Goal: Information Seeking & Learning: Learn about a topic

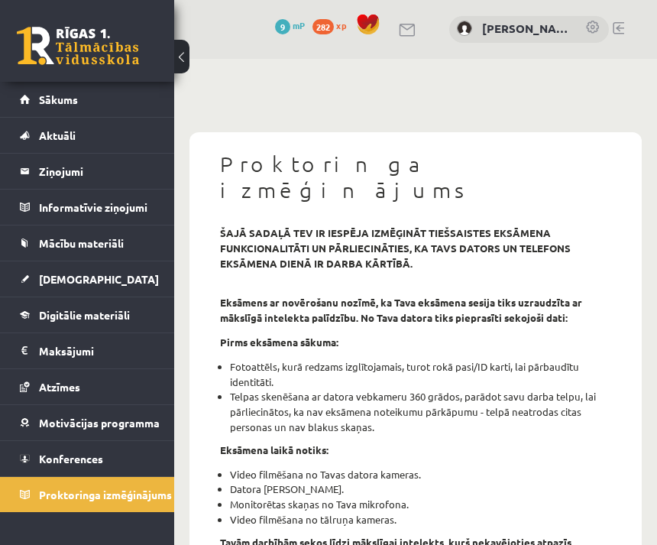
scroll to position [82, 0]
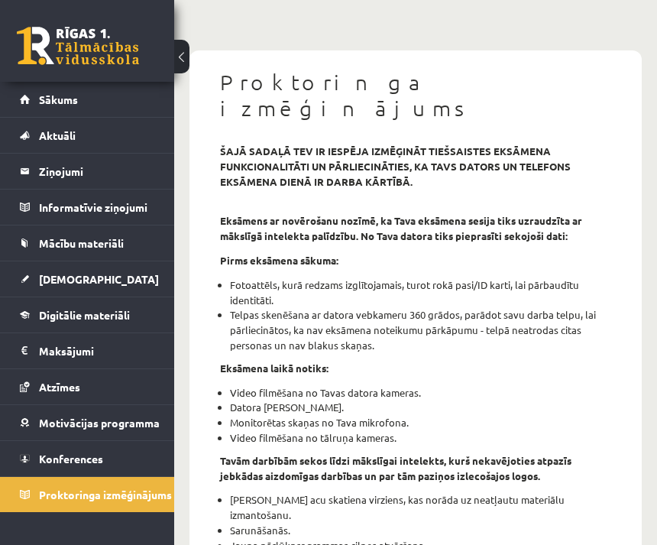
click at [136, 319] on link "Digitālie materiāli" at bounding box center [87, 314] width 135 height 35
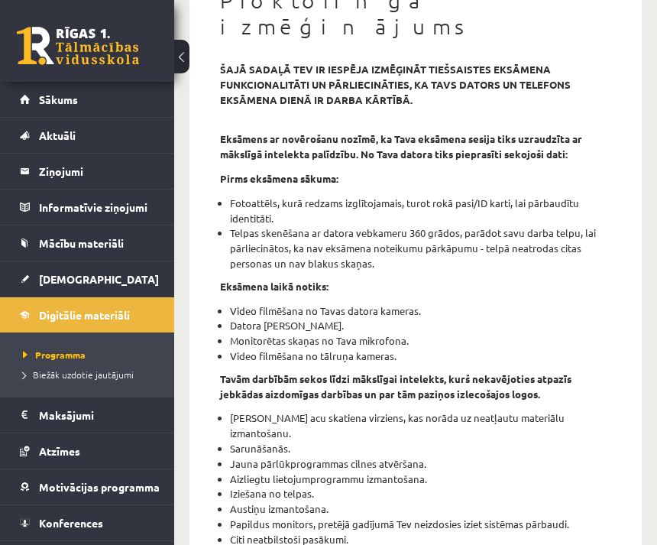
scroll to position [86, 0]
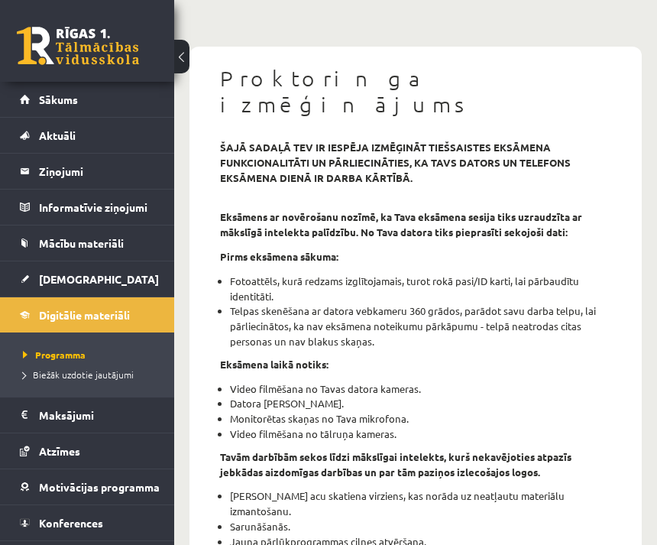
click at [132, 323] on link "Digitālie materiāli" at bounding box center [87, 314] width 135 height 35
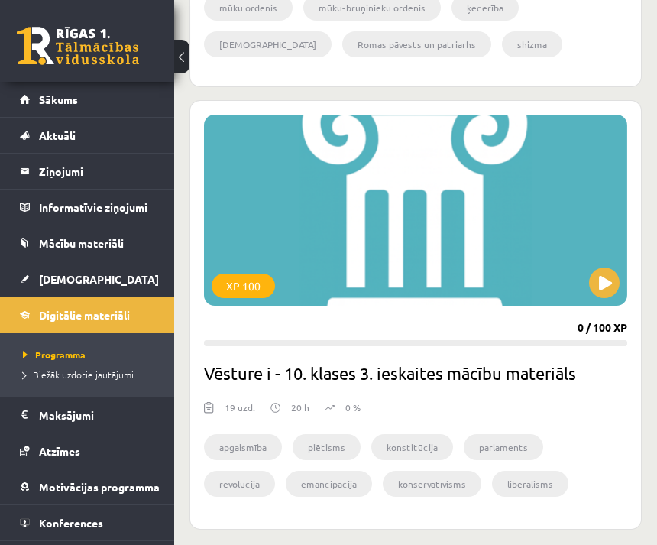
scroll to position [6575, 0]
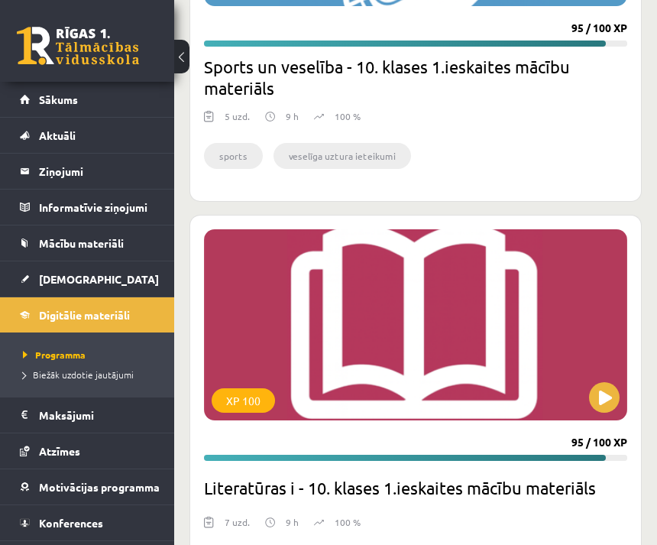
click at [142, 279] on link "[DEMOGRAPHIC_DATA]" at bounding box center [87, 278] width 135 height 35
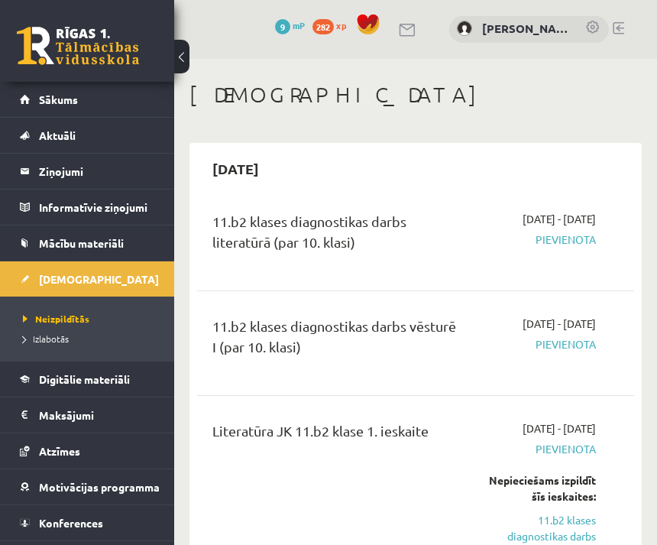
click at [141, 373] on link "Digitālie materiāli" at bounding box center [87, 378] width 135 height 35
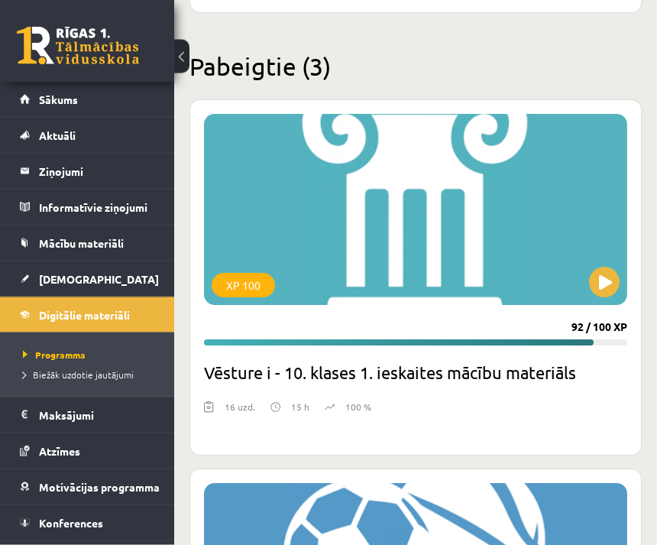
scroll to position [5907, 0]
click at [611, 279] on button at bounding box center [604, 282] width 31 height 31
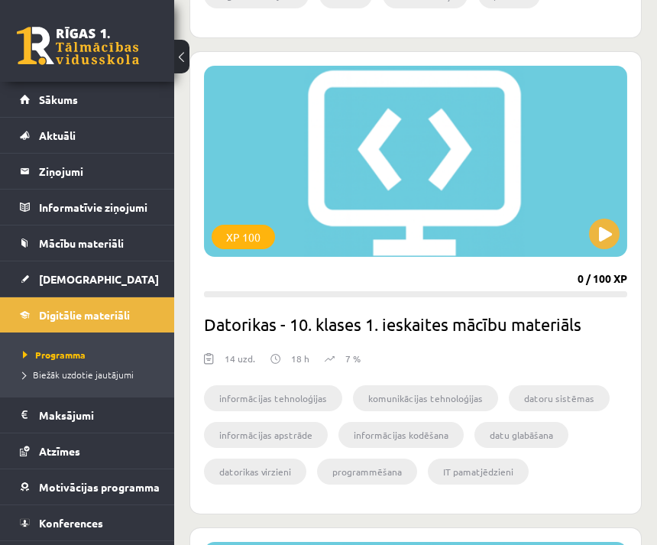
scroll to position [3641, 0]
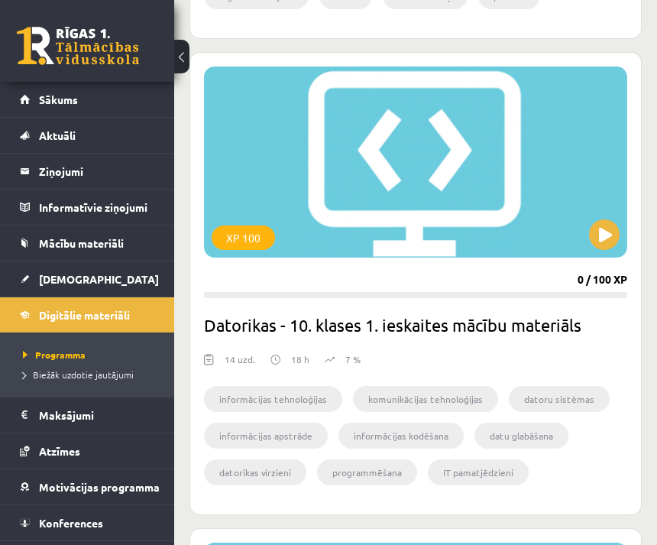
click at [609, 232] on button at bounding box center [604, 234] width 31 height 31
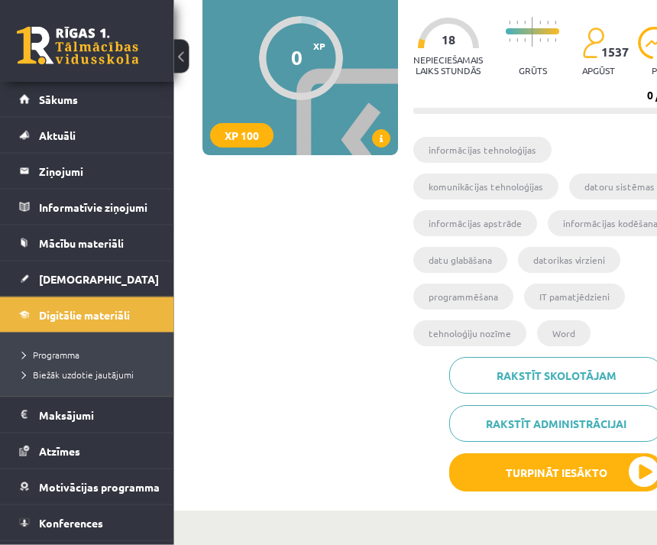
scroll to position [256, 0]
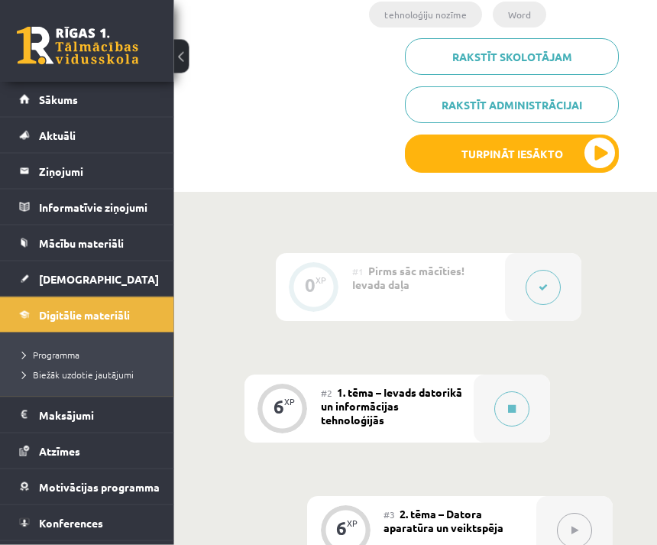
click at [523, 392] on button at bounding box center [512, 409] width 35 height 35
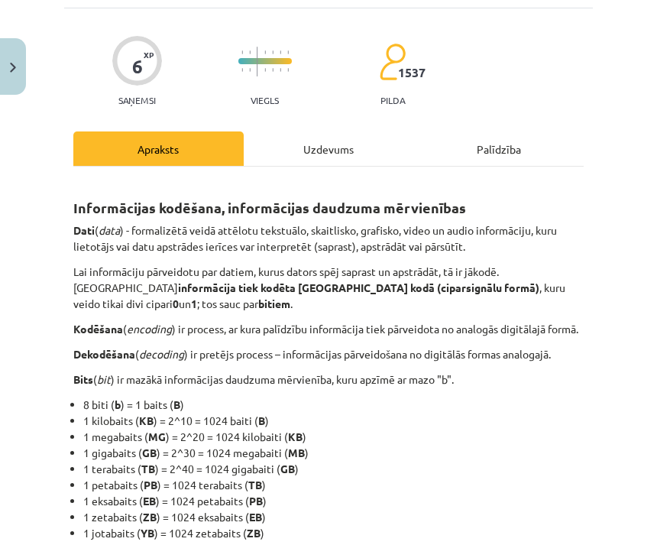
scroll to position [129, 0]
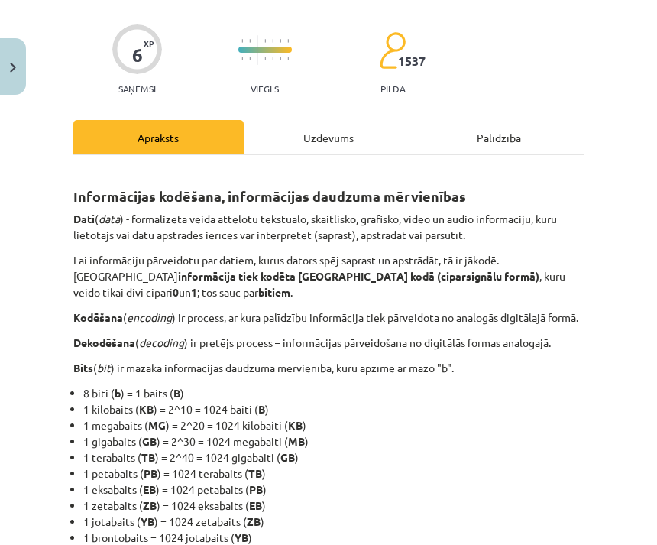
click at [359, 135] on div "Uzdevums" at bounding box center [329, 137] width 170 height 34
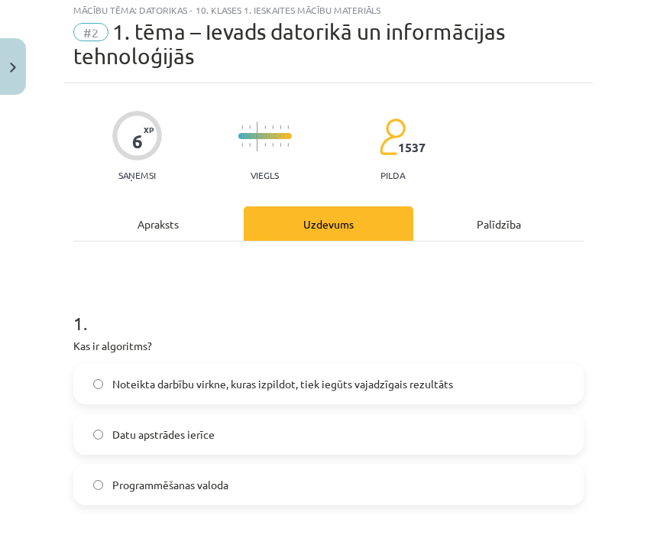
scroll to position [38, 0]
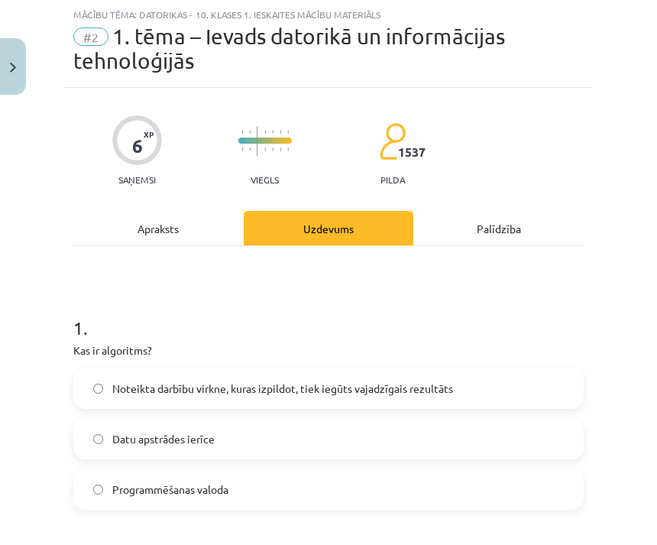
click at [202, 231] on div "Apraksts" at bounding box center [158, 228] width 170 height 34
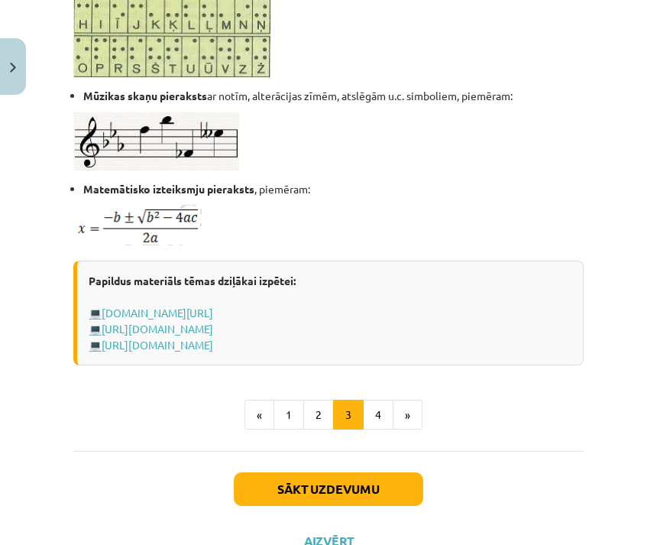
scroll to position [1022, 0]
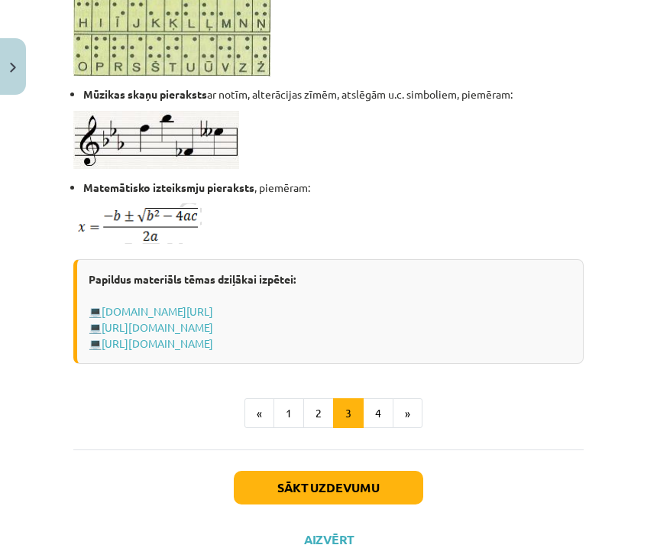
click at [299, 429] on button "1" at bounding box center [289, 413] width 31 height 31
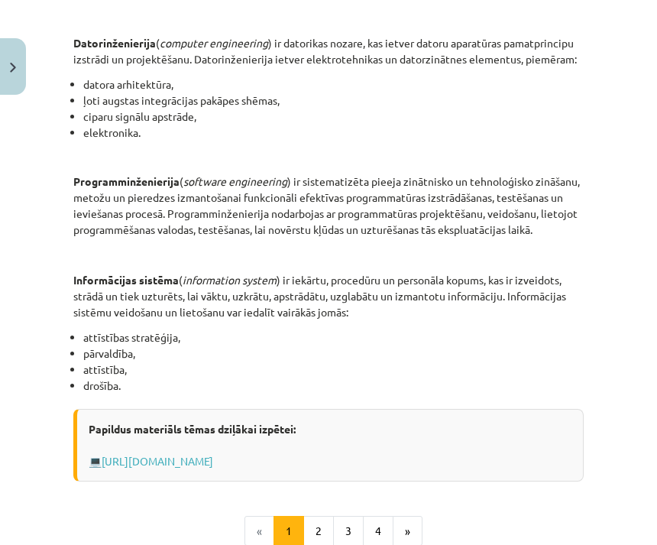
scroll to position [718, 0]
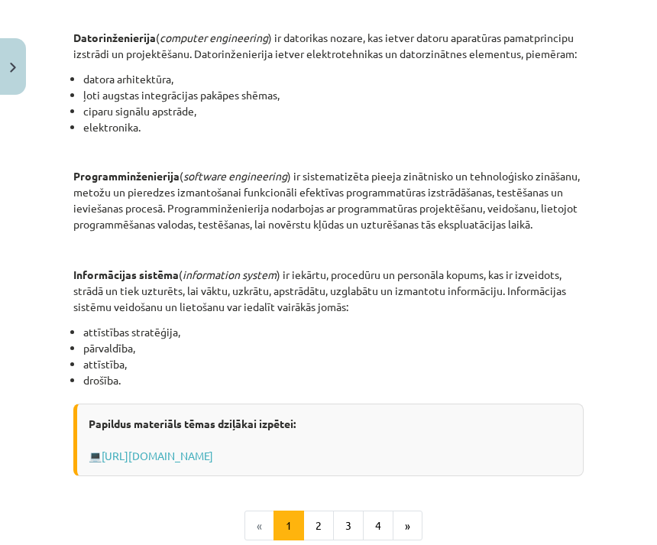
click at [324, 523] on button "2" at bounding box center [318, 525] width 31 height 31
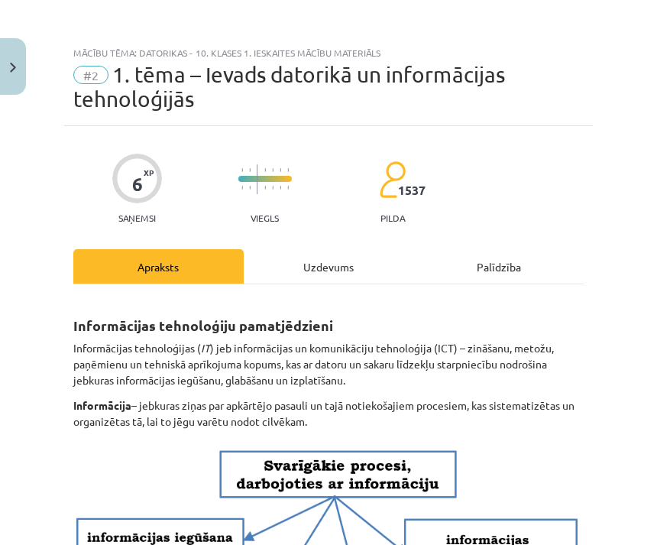
scroll to position [0, 0]
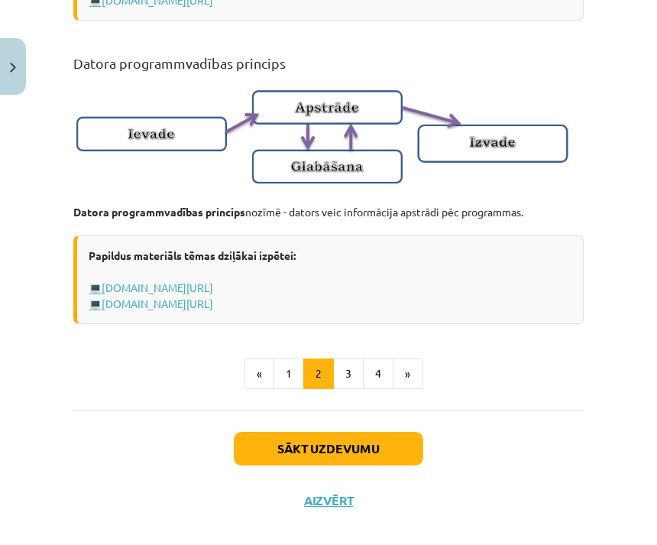
click at [381, 389] on button "4" at bounding box center [378, 373] width 31 height 31
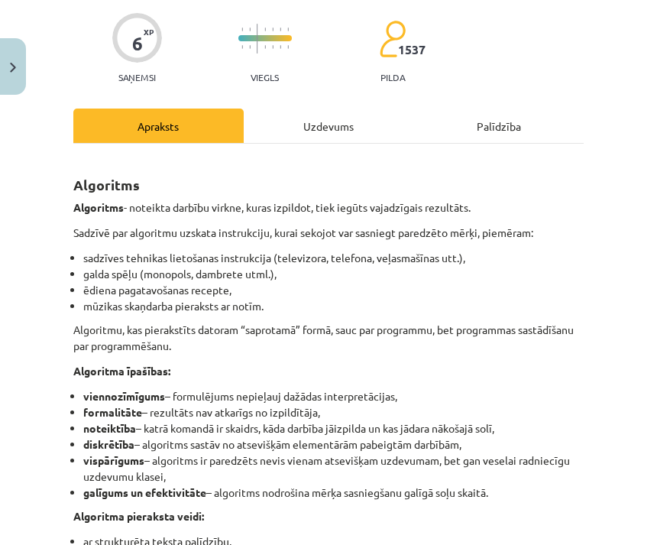
scroll to position [141, 0]
click at [384, 137] on div "Uzdevums" at bounding box center [329, 126] width 170 height 34
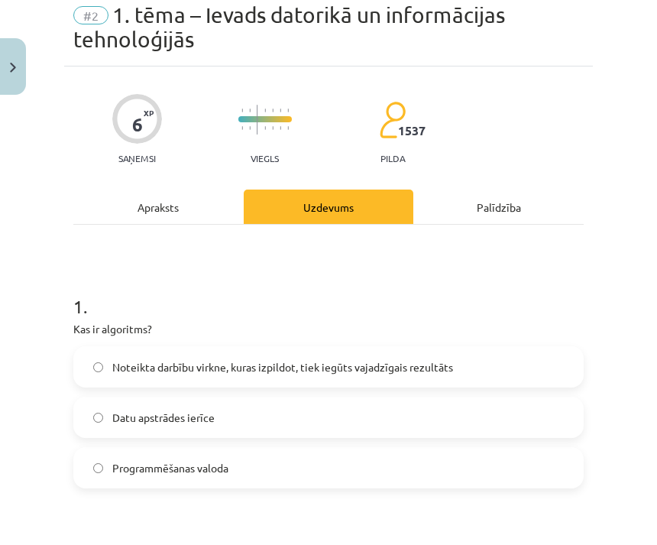
scroll to position [38, 0]
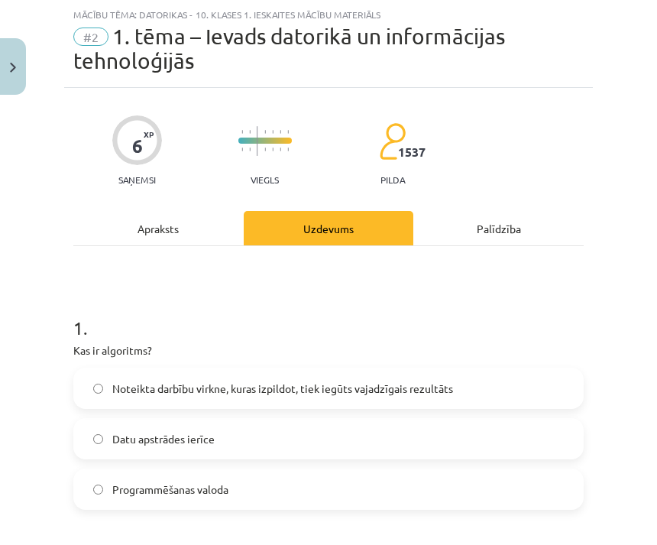
click at [484, 397] on label "Noteikta darbību virkne, kuras izpildot, tiek iegūts vajadzīgais rezultāts" at bounding box center [328, 388] width 507 height 38
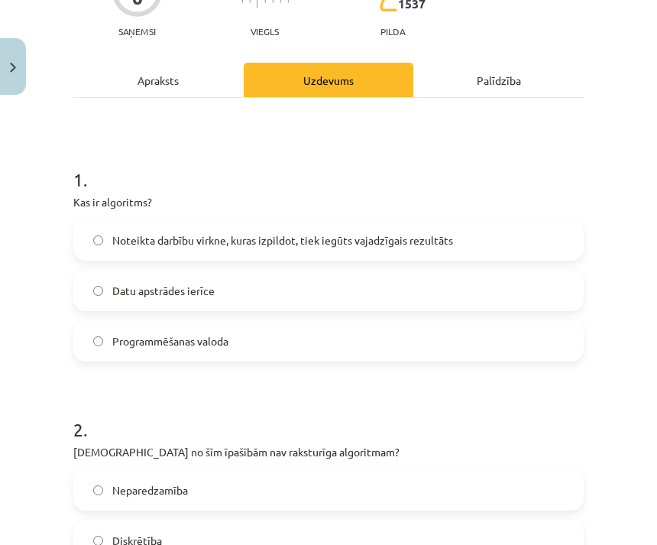
scroll to position [180, 0]
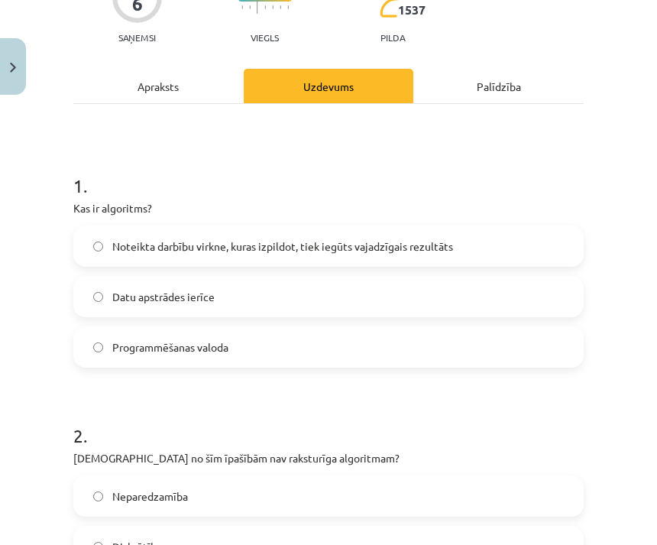
click at [202, 84] on div "Apraksts" at bounding box center [158, 86] width 170 height 34
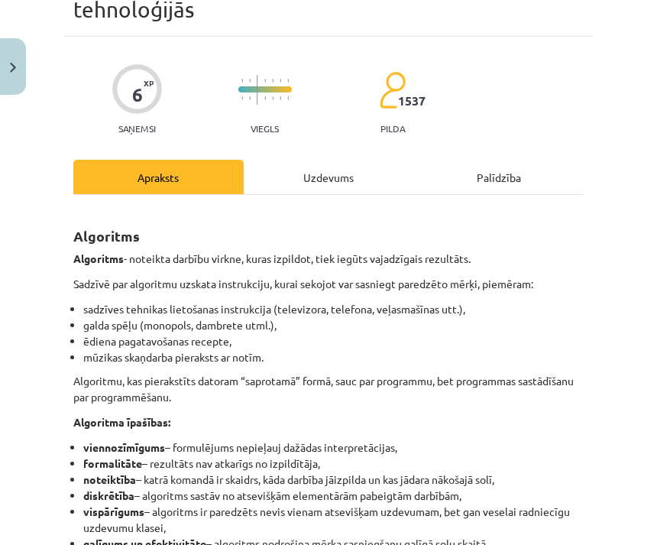
scroll to position [148, 0]
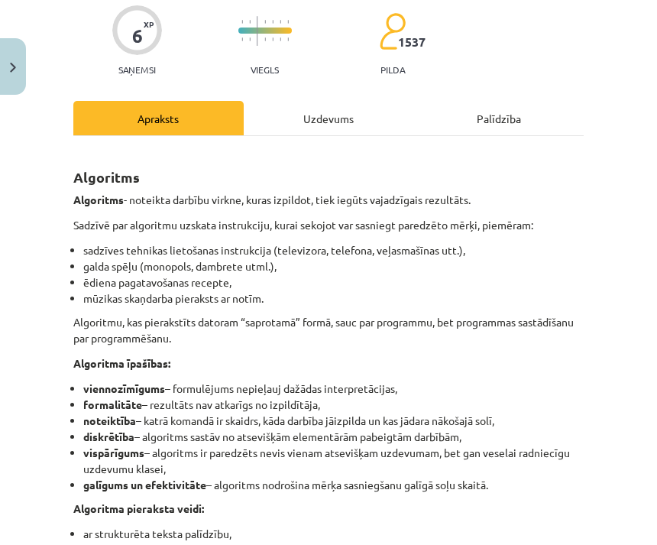
click at [346, 132] on div "Uzdevums" at bounding box center [329, 118] width 170 height 34
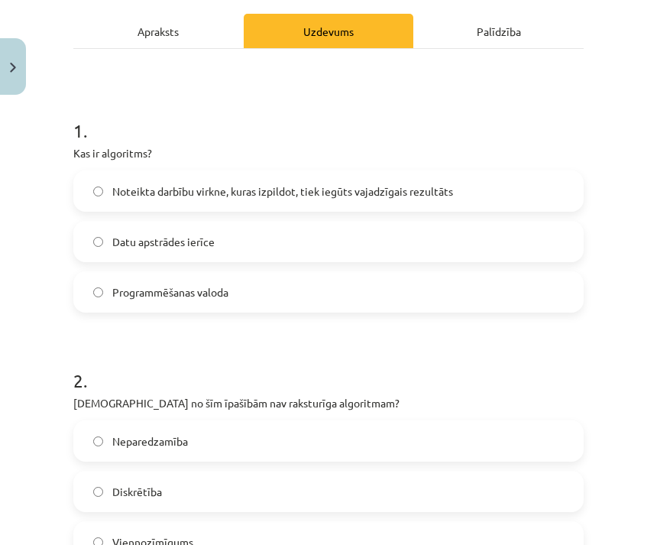
click at [193, 28] on div "Apraksts" at bounding box center [158, 31] width 170 height 34
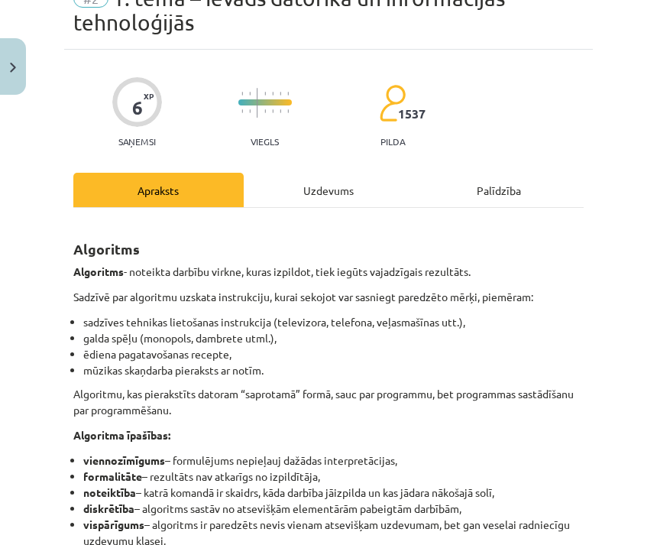
scroll to position [76, 0]
click at [345, 188] on div "Uzdevums" at bounding box center [329, 190] width 170 height 34
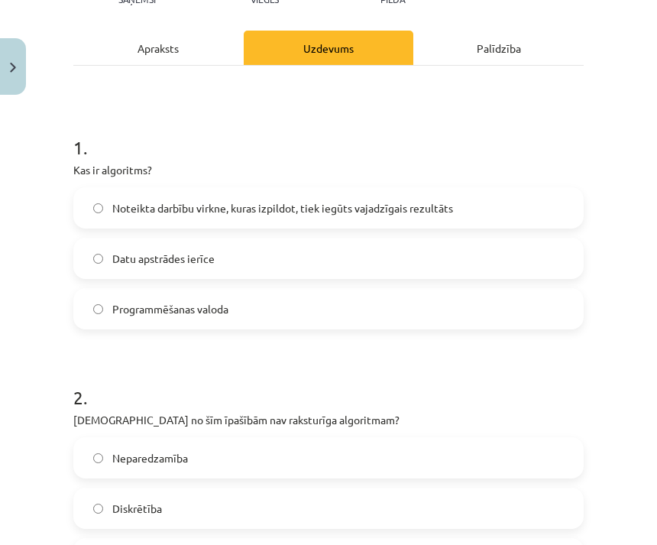
scroll to position [220, 0]
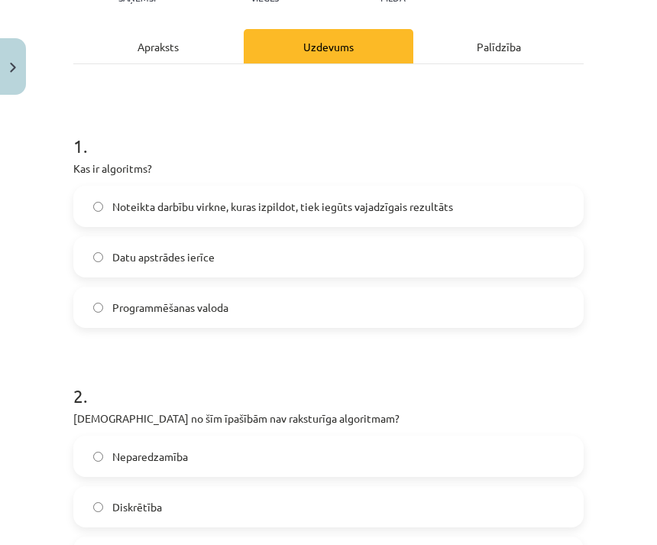
click at [193, 60] on div "Apraksts" at bounding box center [158, 46] width 170 height 34
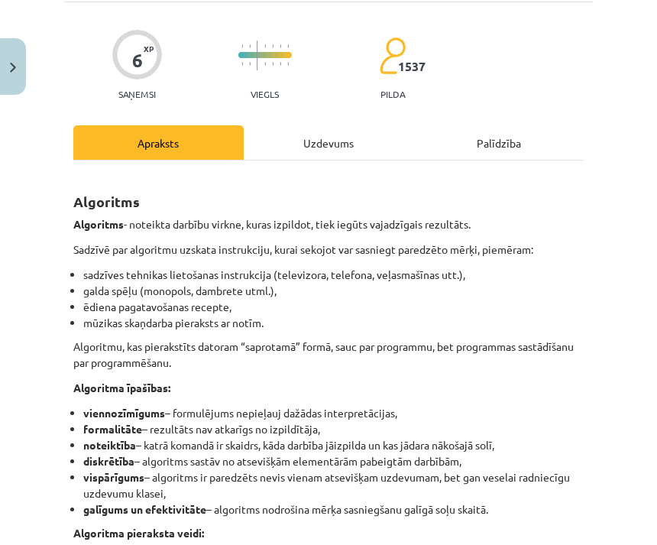
click at [339, 149] on div "Uzdevums" at bounding box center [329, 142] width 170 height 34
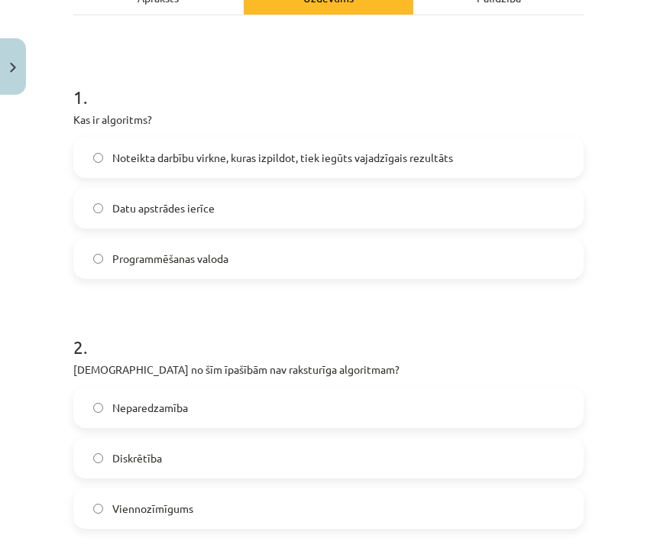
scroll to position [270, 0]
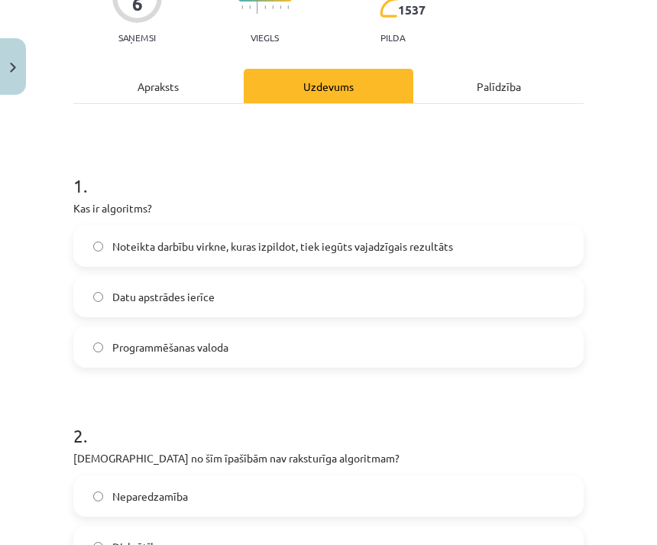
click at [180, 99] on div "Apraksts" at bounding box center [158, 86] width 170 height 34
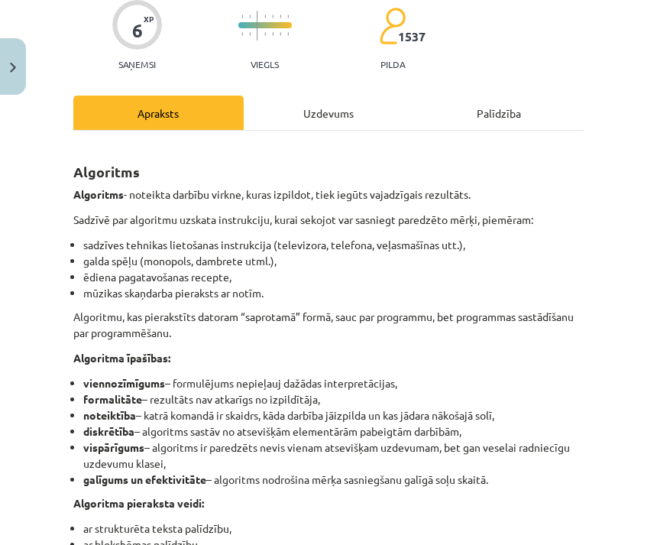
scroll to position [165, 0]
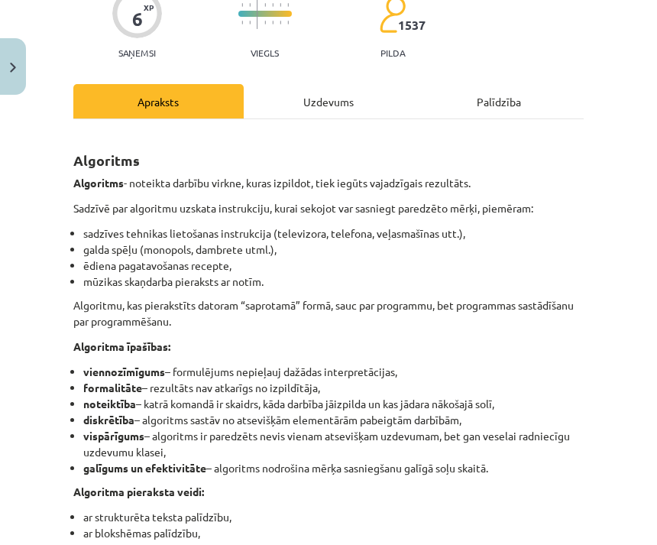
click at [355, 109] on div "Uzdevums" at bounding box center [329, 101] width 170 height 34
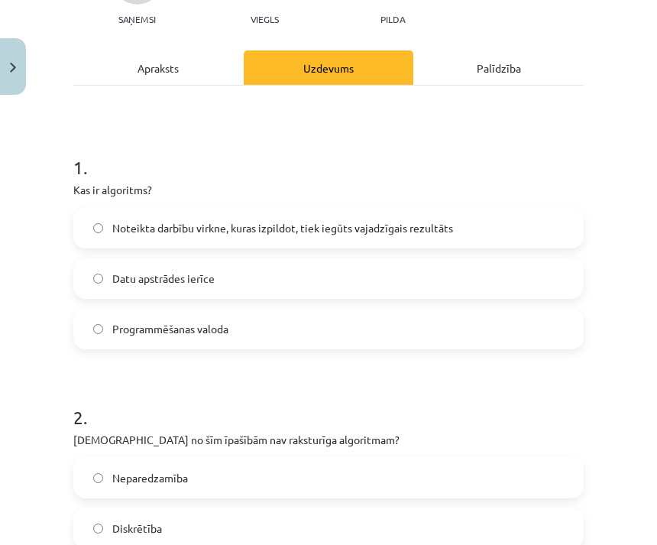
scroll to position [203, 0]
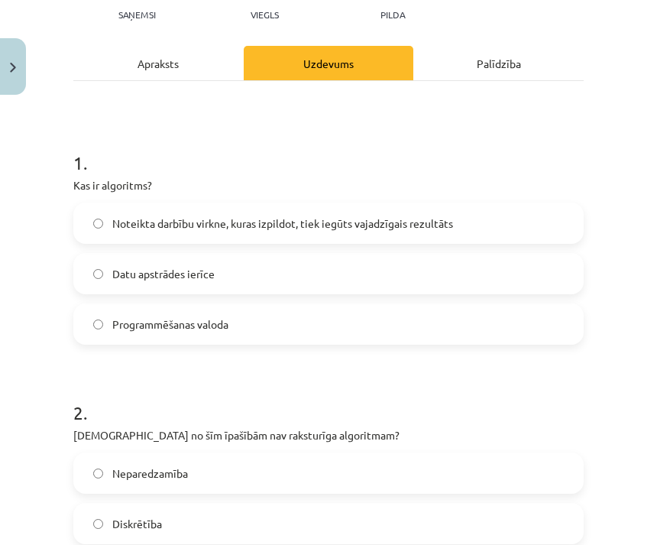
click at [221, 479] on label "Neparedzamība" at bounding box center [328, 473] width 507 height 38
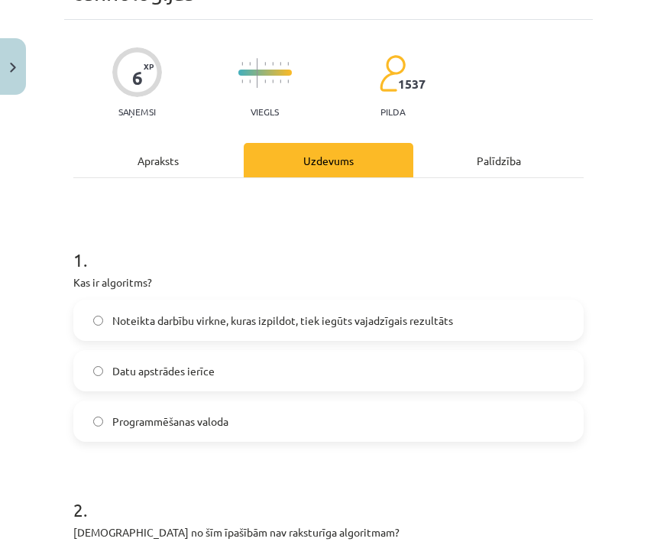
click at [199, 157] on div "Apraksts" at bounding box center [158, 160] width 170 height 34
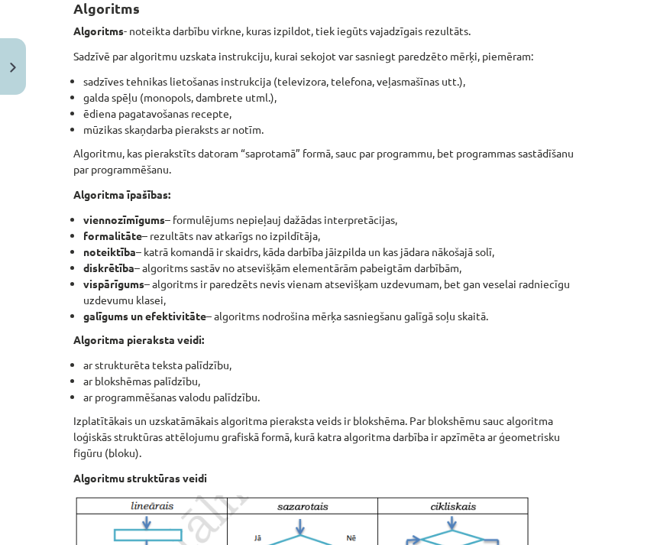
scroll to position [316, 0]
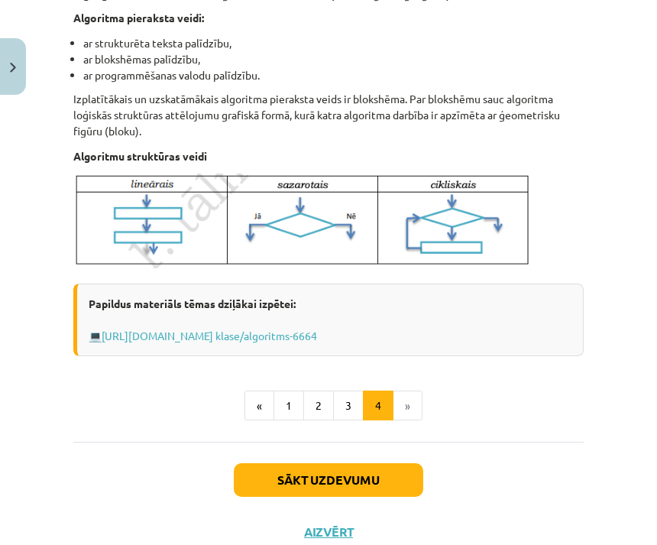
click at [352, 399] on button "3" at bounding box center [348, 405] width 31 height 31
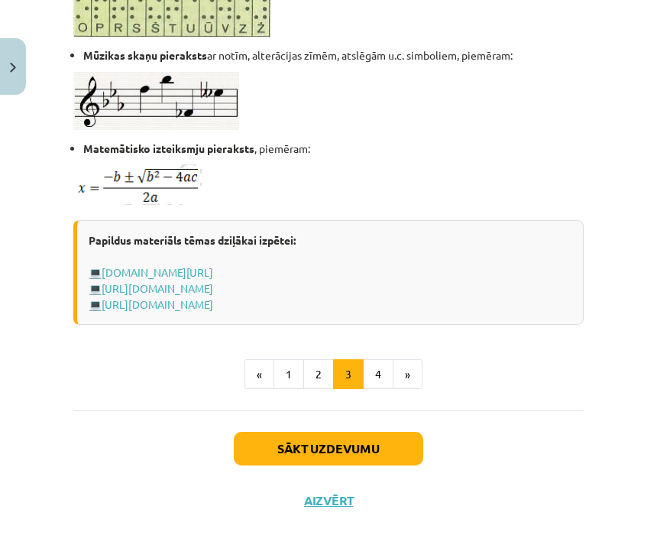
scroll to position [972, 0]
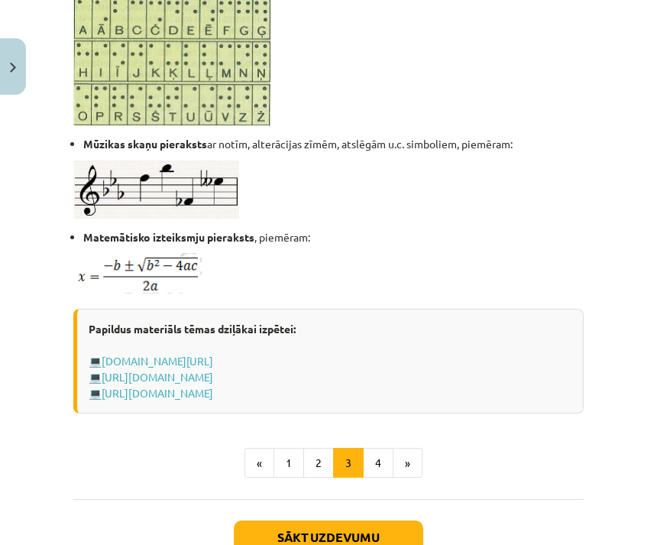
click at [320, 478] on button "2" at bounding box center [318, 463] width 31 height 31
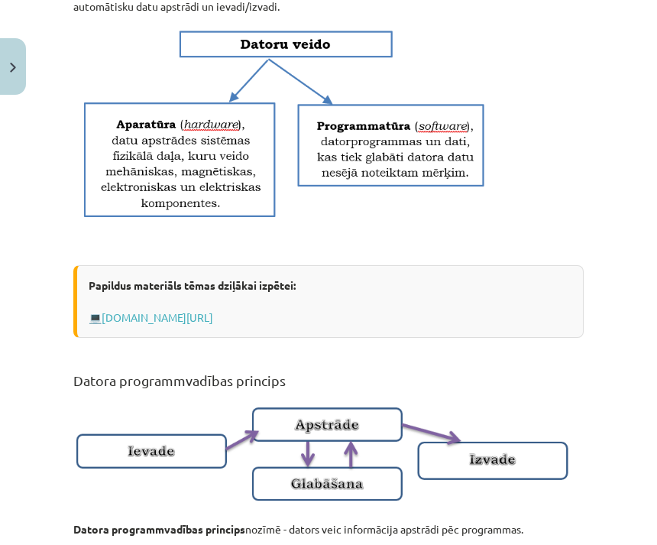
scroll to position [756, 0]
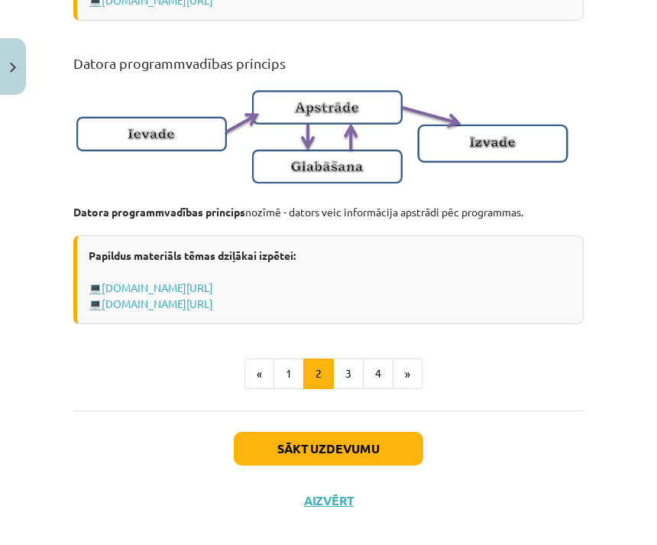
click at [295, 389] on button "1" at bounding box center [289, 373] width 31 height 31
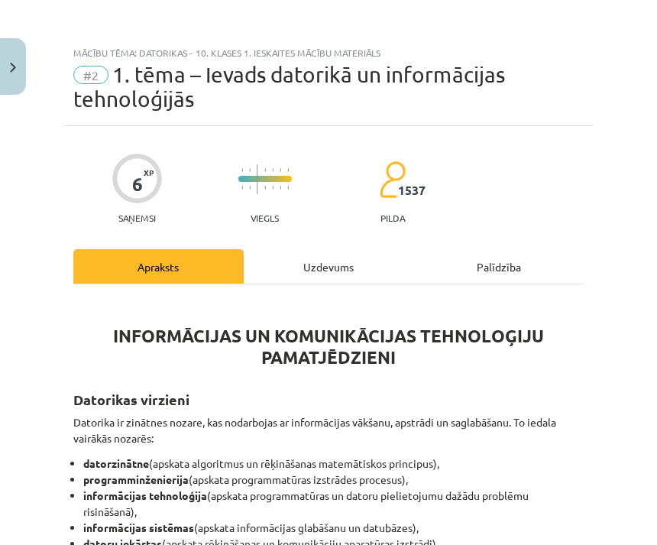
scroll to position [0, 0]
click at [352, 260] on div "Uzdevums" at bounding box center [329, 266] width 170 height 34
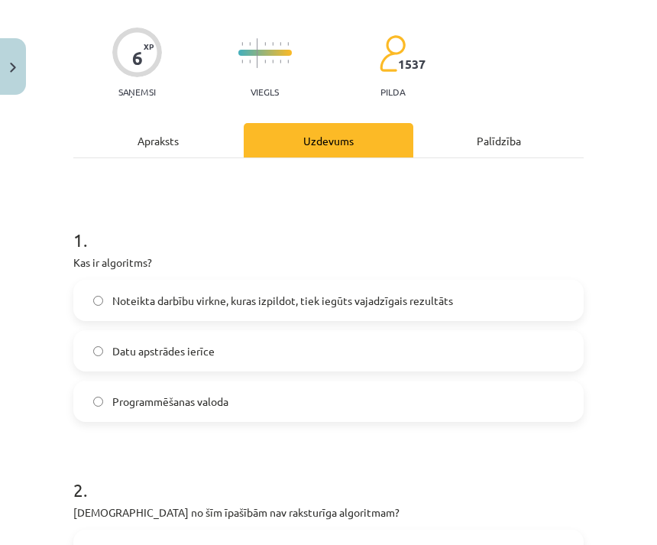
click at [193, 128] on div "Apraksts" at bounding box center [158, 140] width 170 height 34
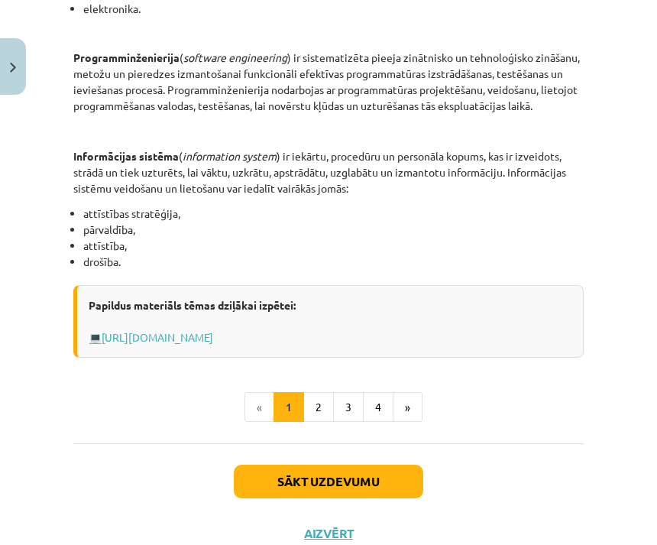
click at [381, 403] on button "4" at bounding box center [378, 407] width 31 height 31
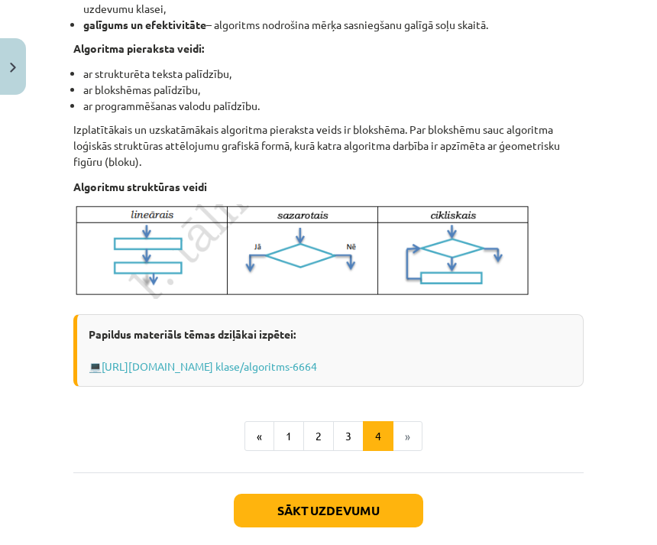
click at [293, 436] on button "1" at bounding box center [289, 436] width 31 height 31
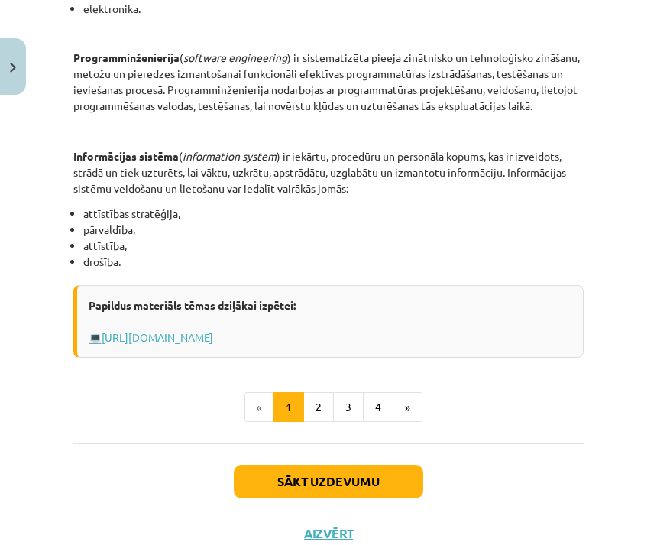
click at [348, 407] on button "3" at bounding box center [348, 407] width 31 height 31
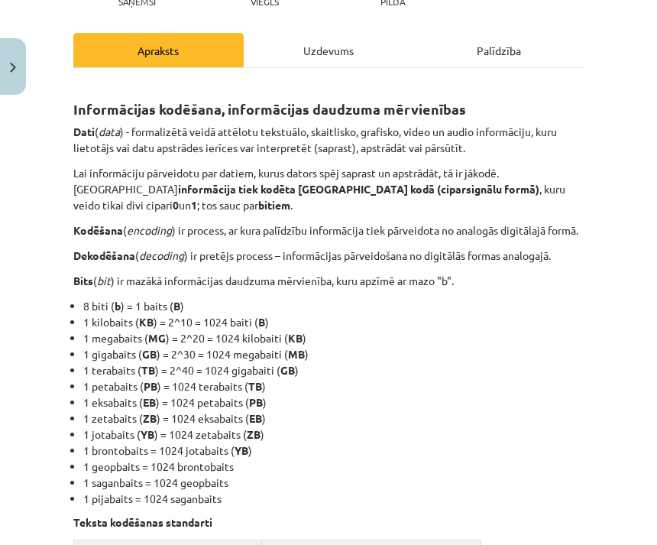
scroll to position [213, 0]
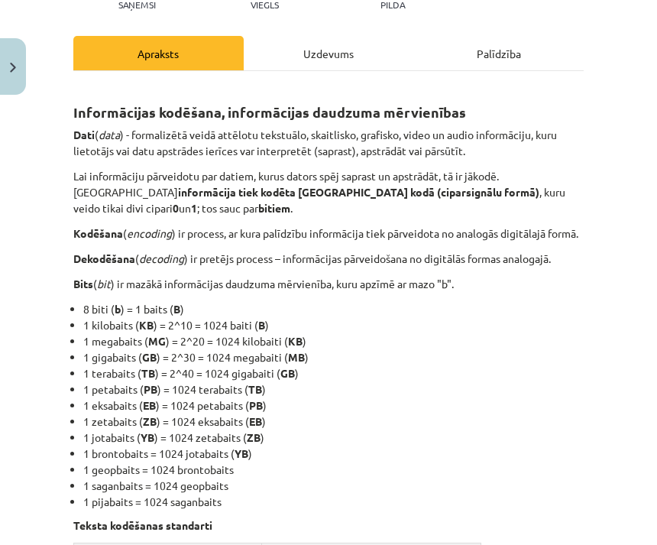
click at [354, 56] on div "Uzdevums" at bounding box center [329, 53] width 170 height 34
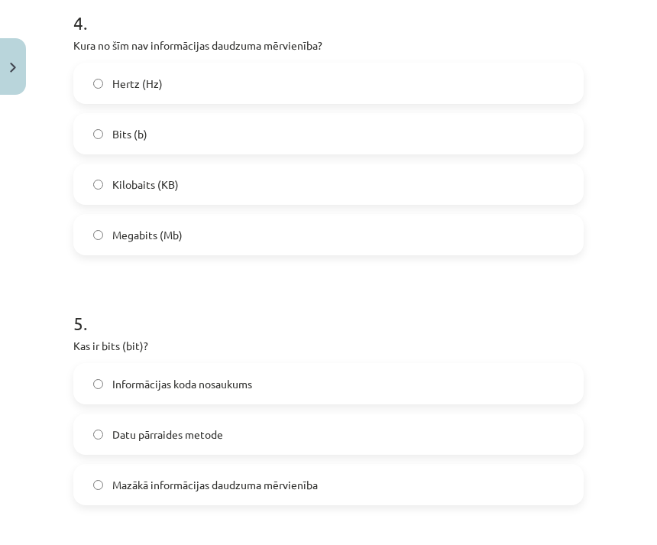
scroll to position [1094, 0]
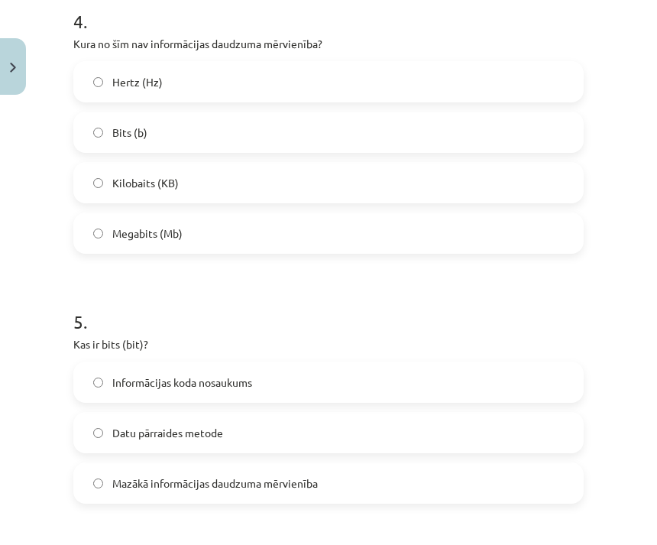
click at [421, 483] on label "Mazākā informācijas daudzuma mērvienība" at bounding box center [328, 483] width 507 height 38
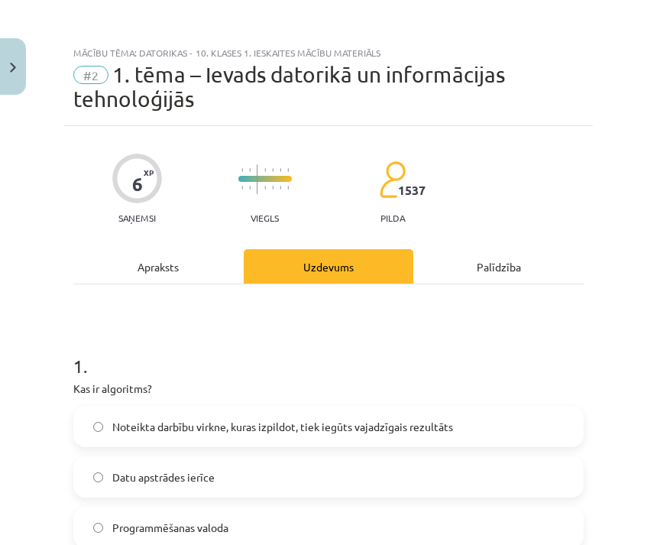
scroll to position [0, 0]
click at [178, 262] on div "Apraksts" at bounding box center [158, 266] width 170 height 34
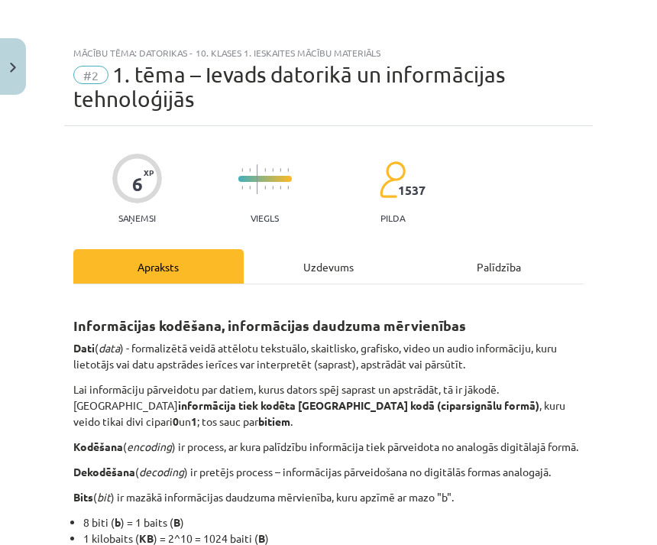
click at [356, 261] on div "Uzdevums" at bounding box center [329, 266] width 170 height 34
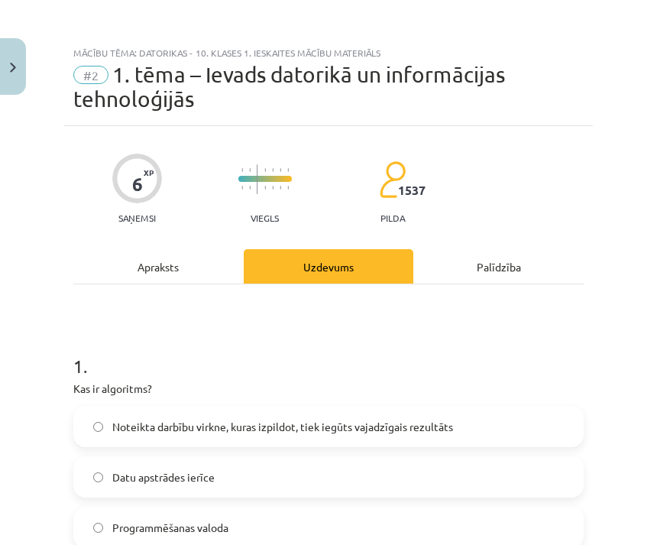
click at [194, 257] on div "Apraksts" at bounding box center [158, 266] width 170 height 34
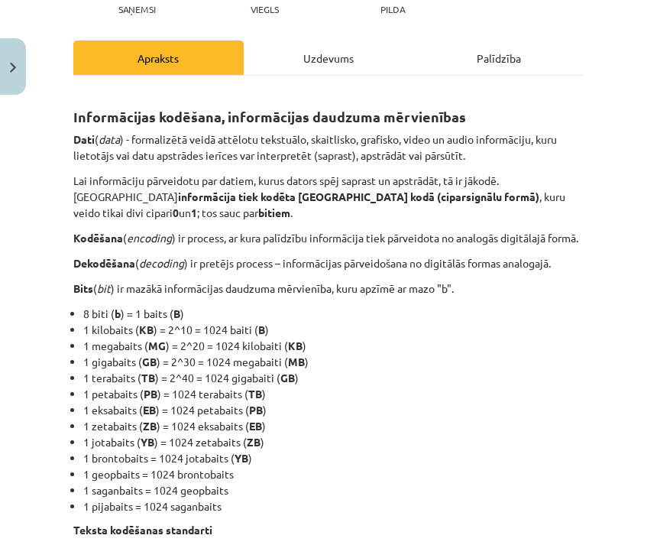
scroll to position [213, 0]
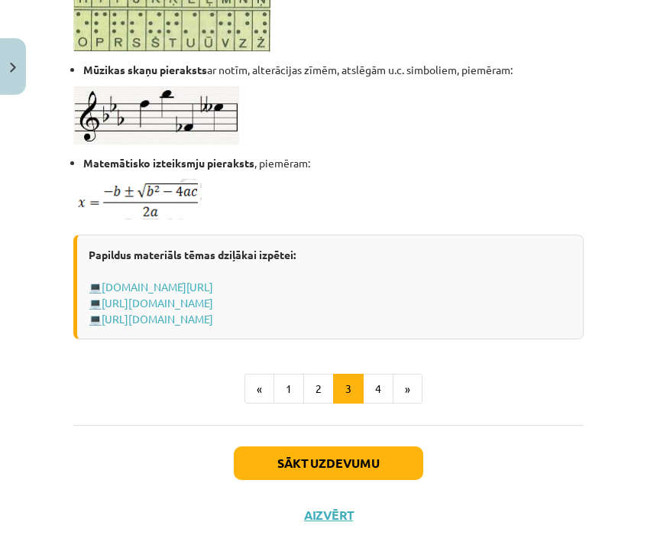
click at [374, 404] on button "4" at bounding box center [378, 389] width 31 height 31
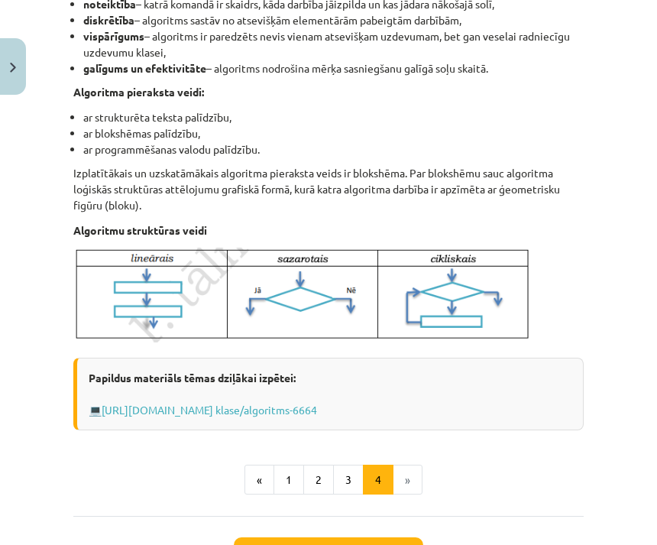
scroll to position [572, 0]
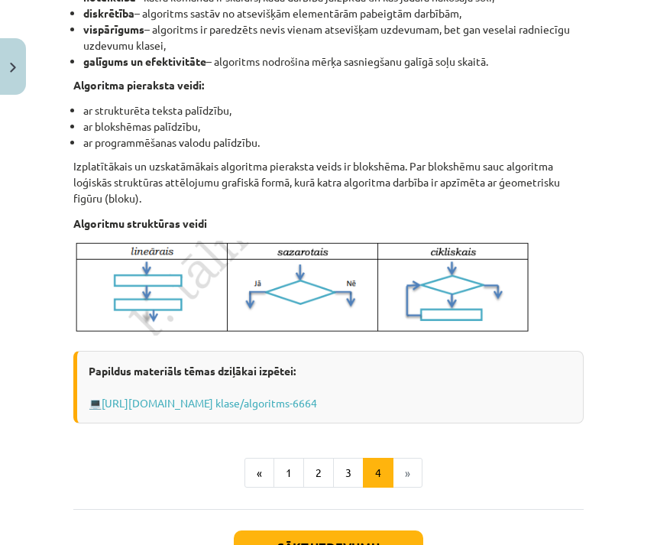
click at [289, 475] on button "1" at bounding box center [289, 473] width 31 height 31
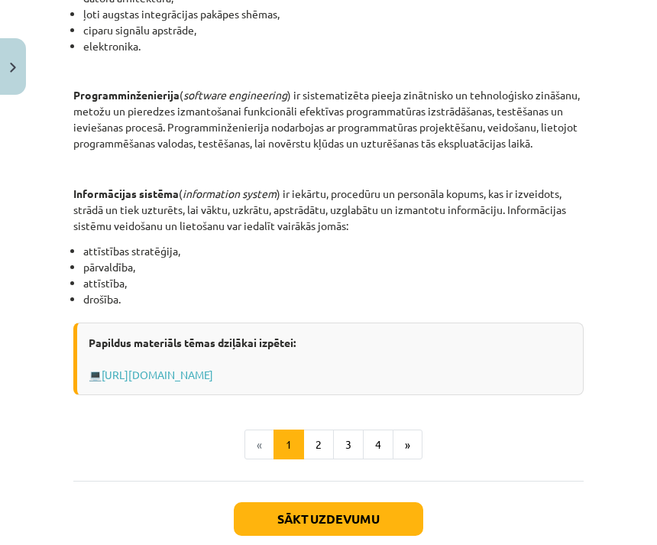
click at [329, 439] on button "2" at bounding box center [318, 444] width 31 height 31
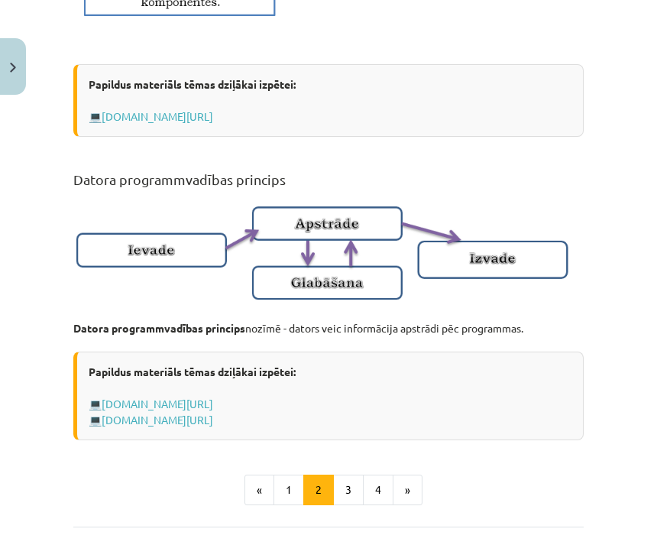
scroll to position [956, 0]
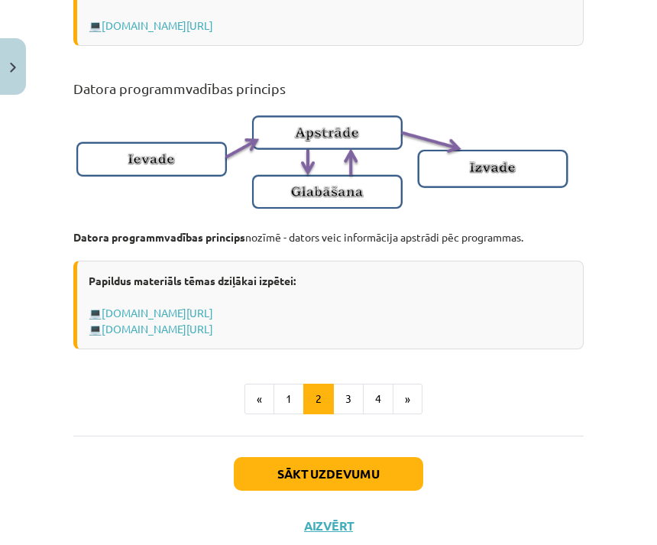
click at [358, 414] on button "3" at bounding box center [348, 399] width 31 height 31
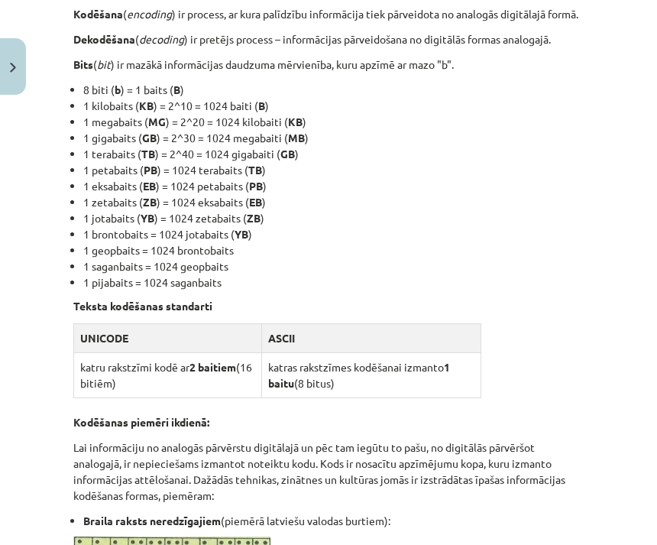
scroll to position [298, 0]
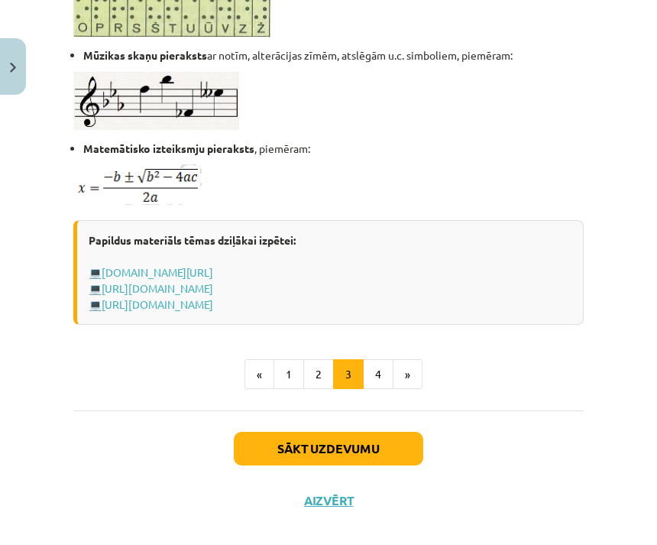
click at [303, 390] on button "1" at bounding box center [289, 374] width 31 height 31
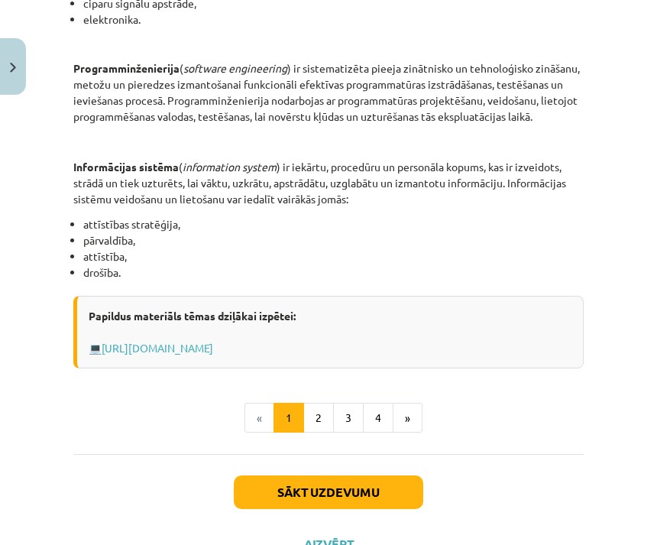
scroll to position [826, 0]
click at [322, 417] on button "2" at bounding box center [318, 418] width 31 height 31
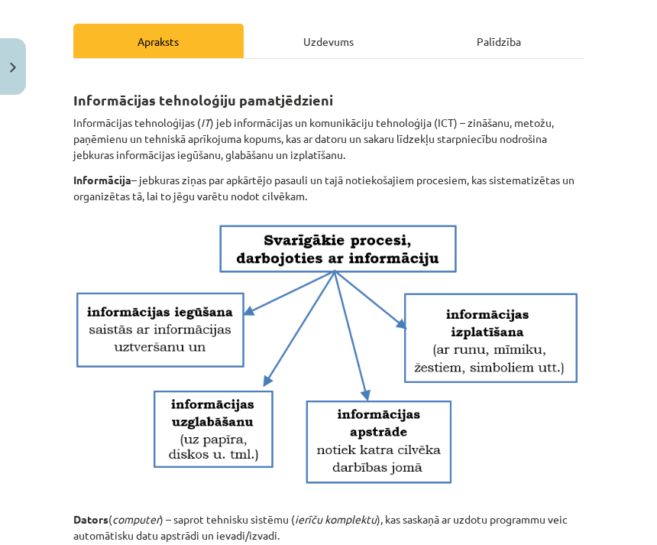
click at [349, 28] on div "Uzdevums" at bounding box center [329, 41] width 170 height 34
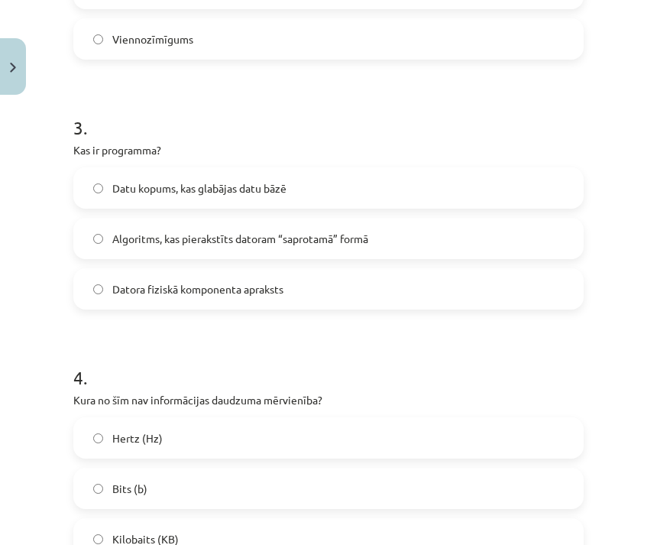
scroll to position [738, 0]
click at [477, 232] on label "Algoritms, kas pierakstīts datoram “saprotamā” formā" at bounding box center [328, 238] width 507 height 38
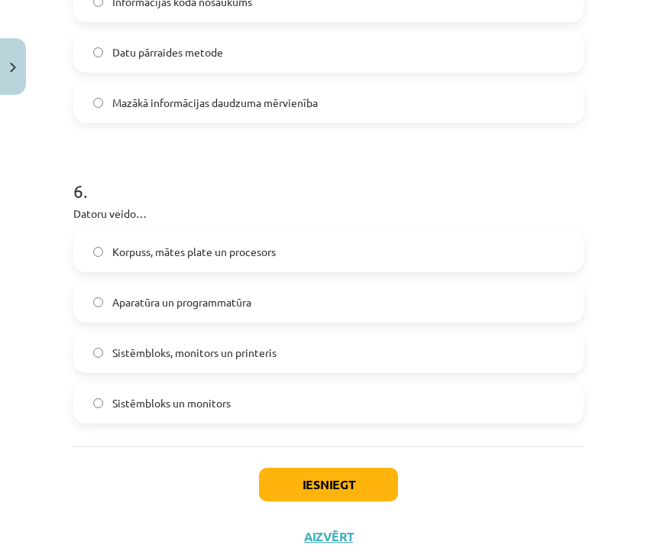
scroll to position [1477, 0]
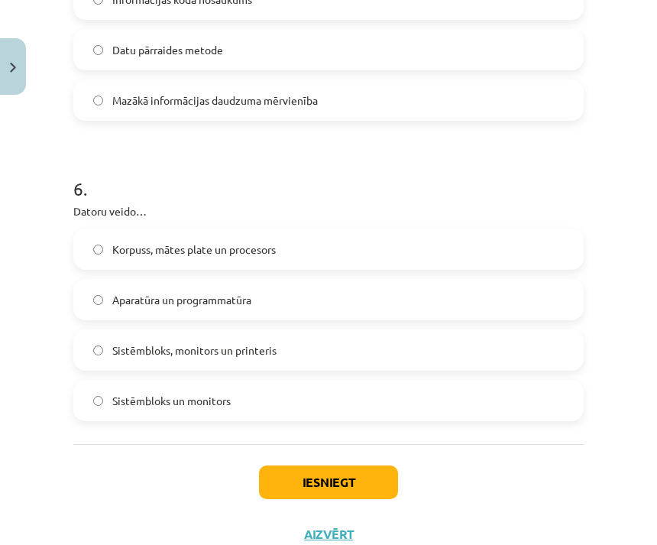
click at [377, 251] on label "Korpuss, mātes plate un procesors" at bounding box center [328, 249] width 507 height 38
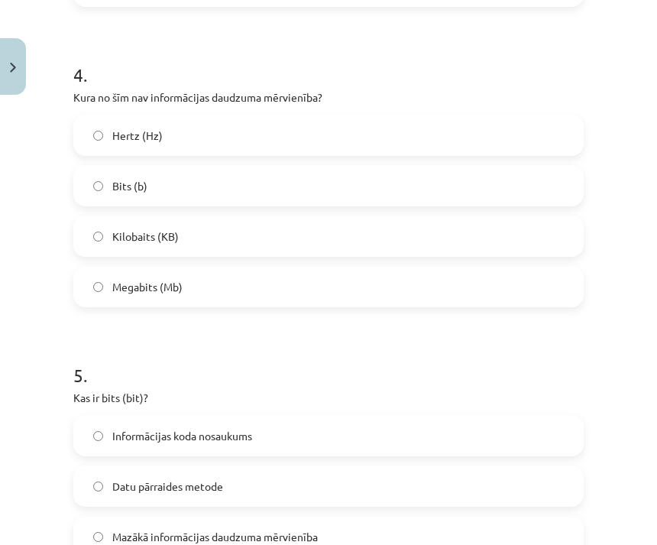
scroll to position [1013, 0]
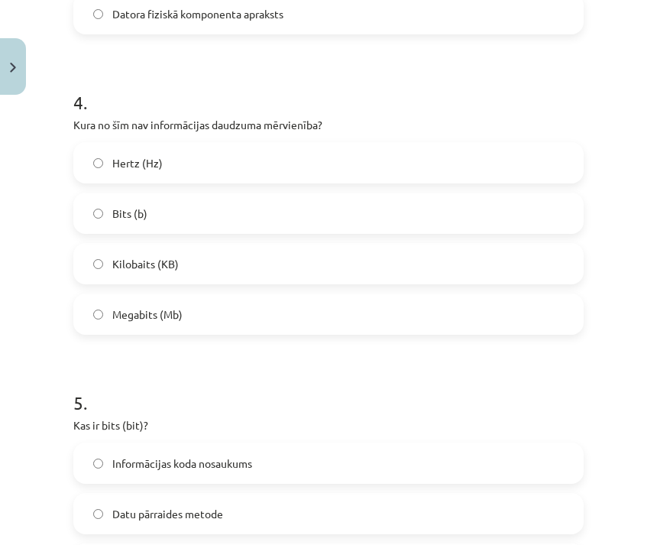
click at [371, 168] on label "Hertz (Hz)" at bounding box center [328, 163] width 507 height 38
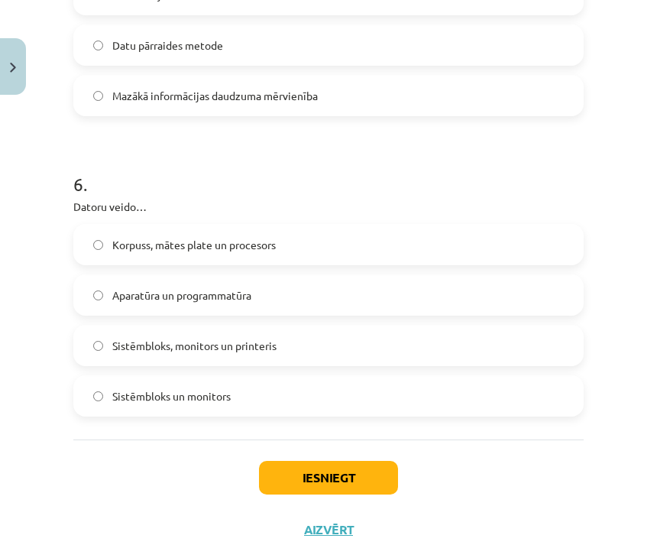
scroll to position [1480, 0]
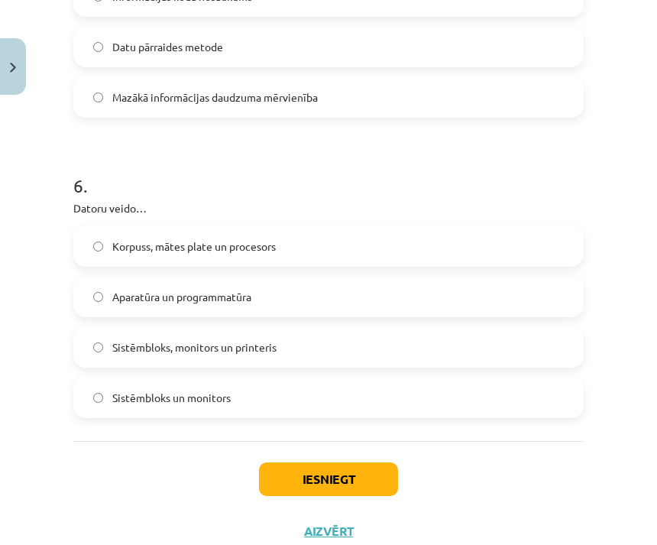
click at [376, 478] on button "Iesniegt" at bounding box center [328, 479] width 139 height 34
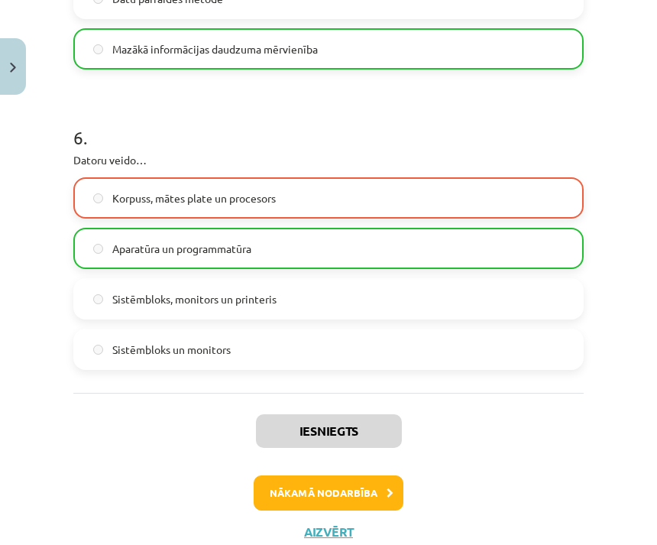
scroll to position [1528, 0]
click at [370, 494] on button "Nākamā nodarbība" at bounding box center [329, 492] width 150 height 35
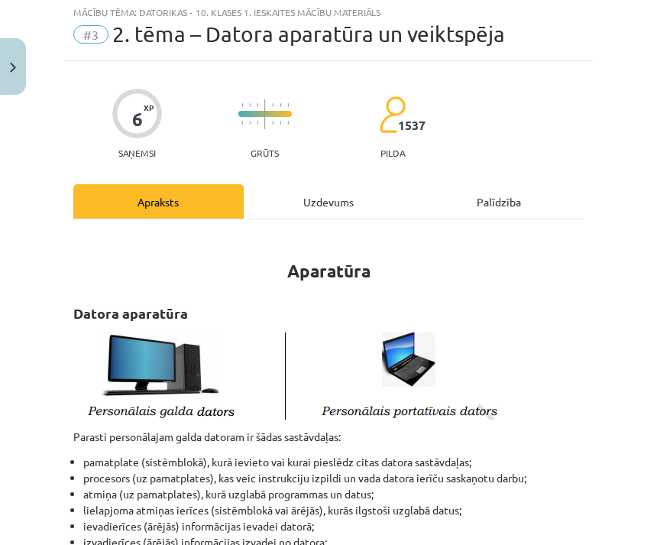
scroll to position [38, 0]
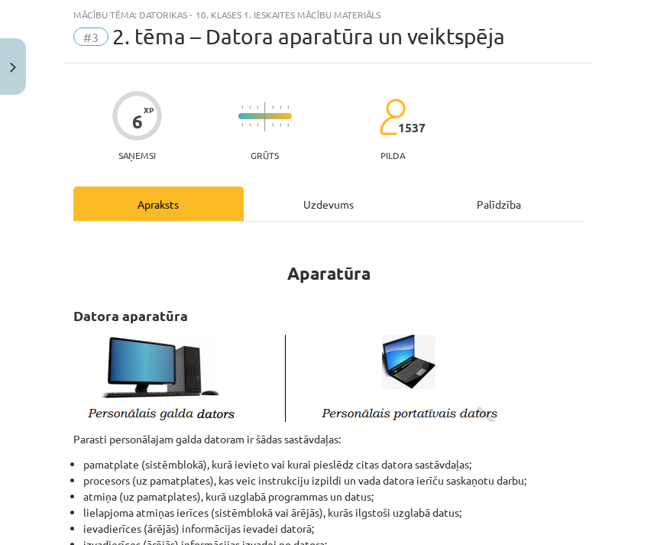
click at [355, 207] on div "Uzdevums" at bounding box center [329, 203] width 170 height 34
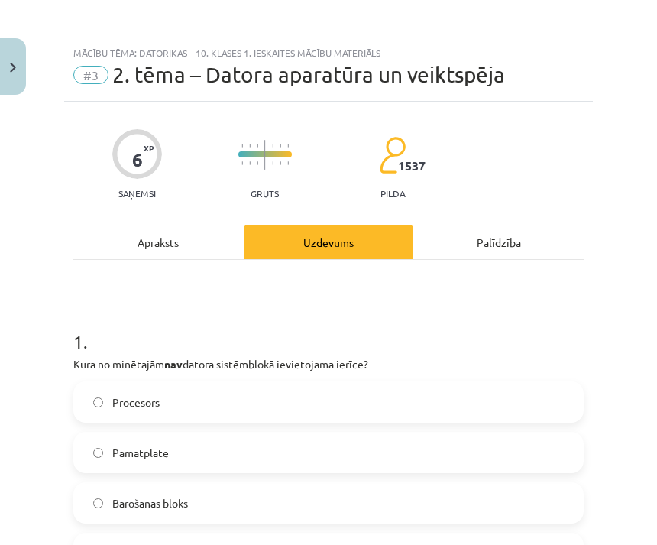
scroll to position [0, 0]
click at [204, 240] on div "Apraksts" at bounding box center [158, 242] width 170 height 34
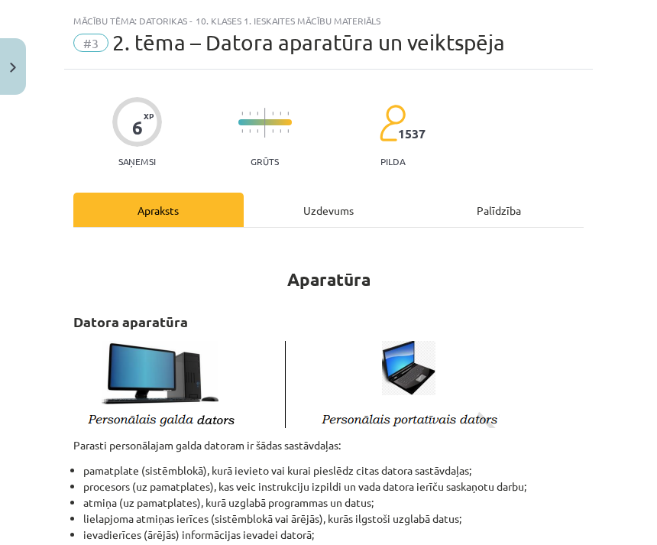
scroll to position [38, 0]
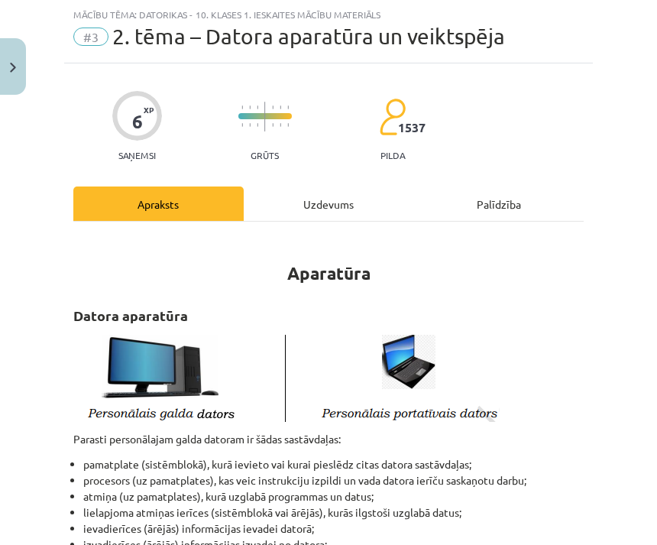
click at [11, 64] on img "Close" at bounding box center [13, 68] width 6 height 10
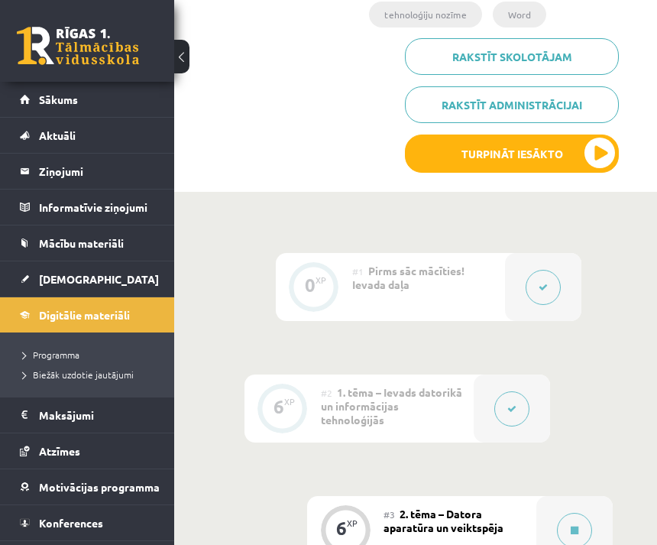
click at [134, 313] on link "Digitālie materiāli" at bounding box center [87, 314] width 135 height 35
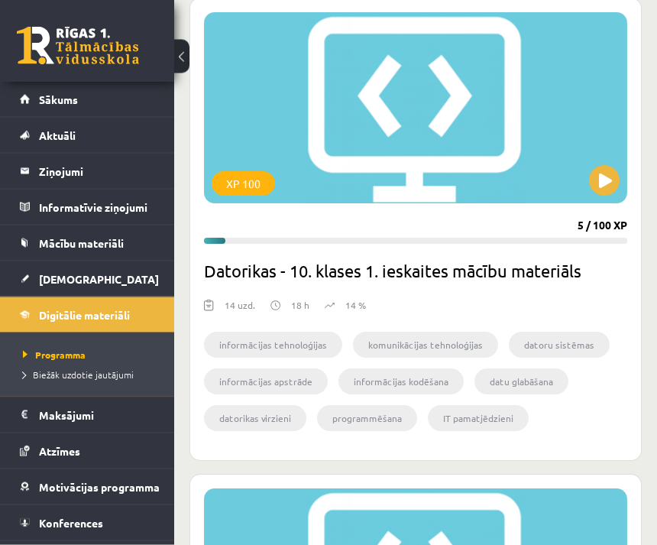
scroll to position [3678, 0]
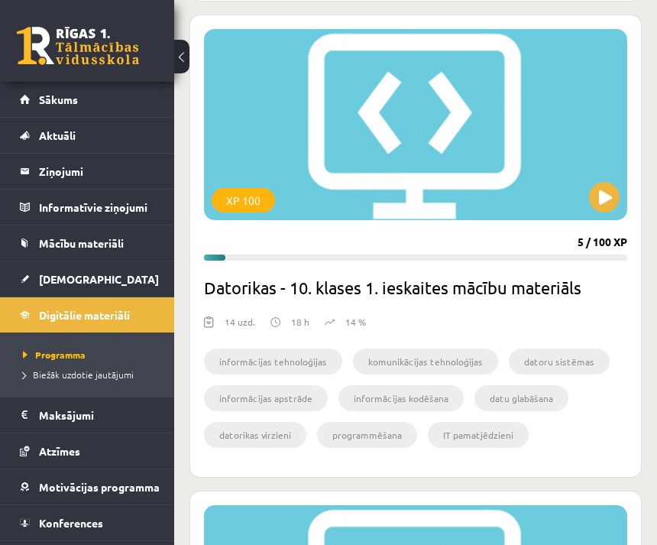
click at [128, 517] on link "Konferences" at bounding box center [87, 522] width 135 height 35
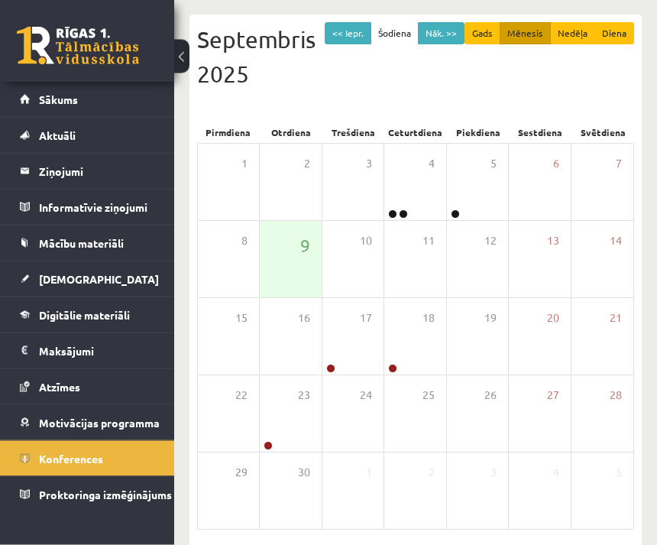
scroll to position [169, 0]
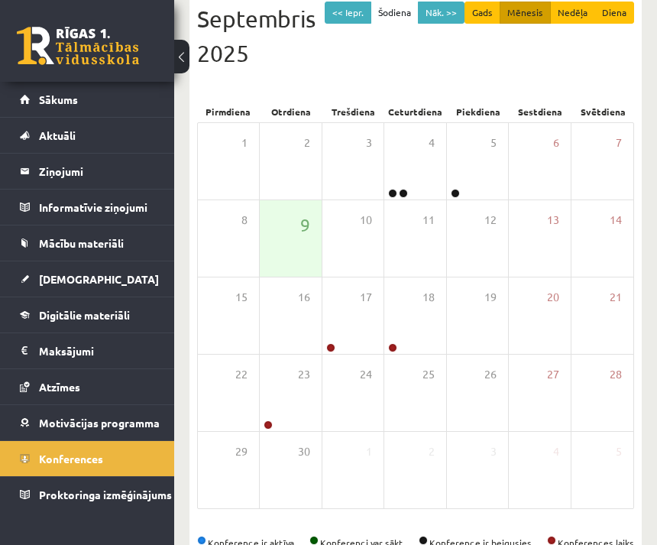
click at [125, 319] on span "Digitālie materiāli" at bounding box center [84, 315] width 91 height 14
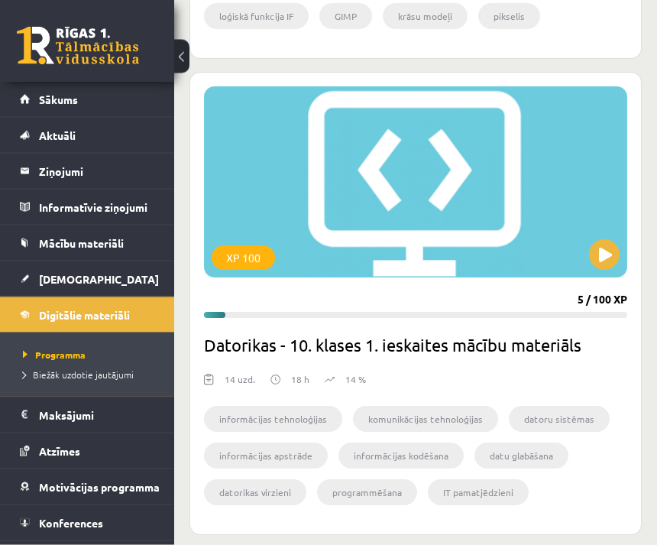
scroll to position [3619, 0]
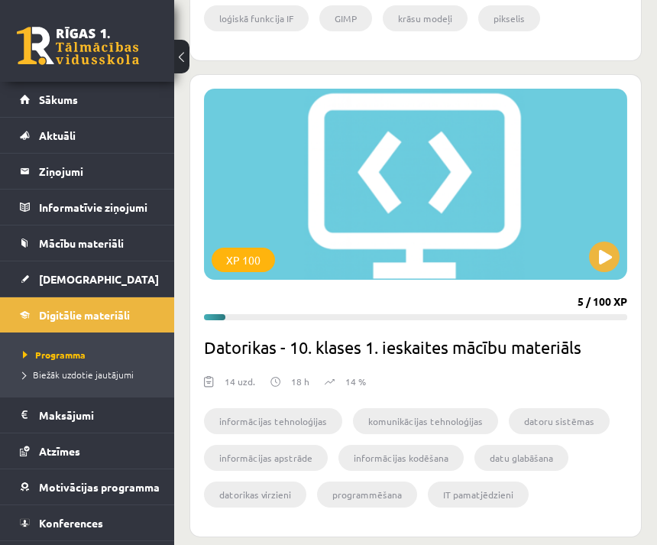
click at [550, 254] on div "XP 100" at bounding box center [415, 184] width 423 height 191
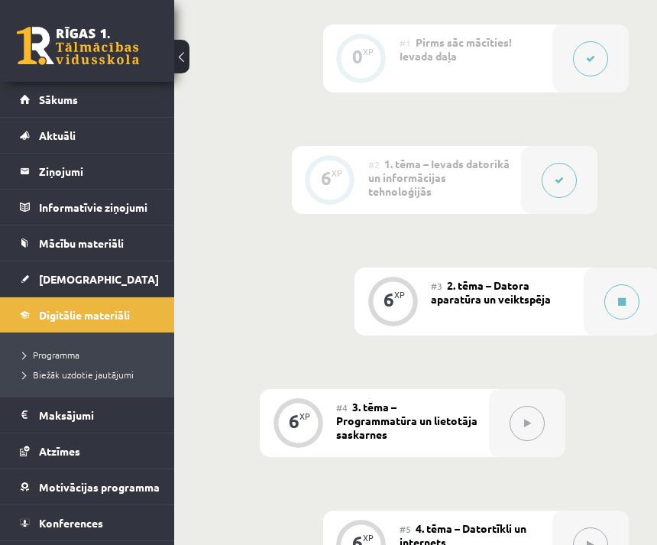
scroll to position [705, 0]
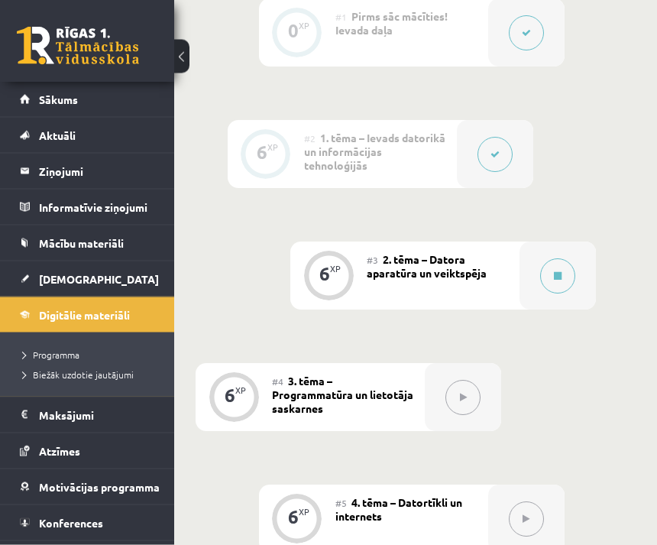
click at [554, 272] on icon at bounding box center [558, 276] width 8 height 9
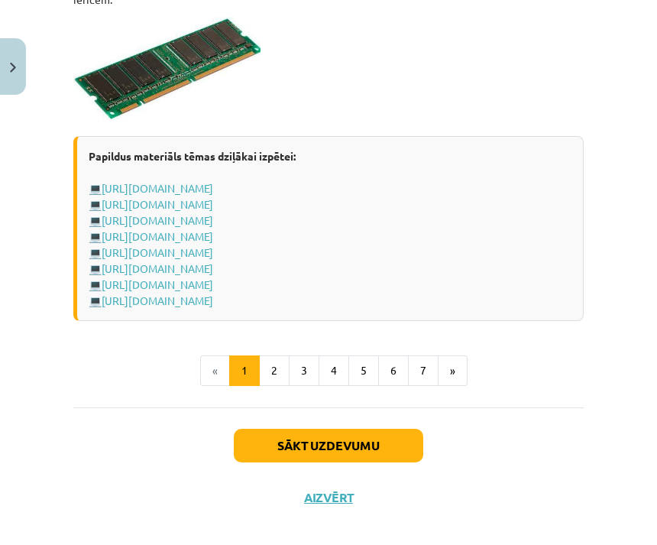
scroll to position [2835, 0]
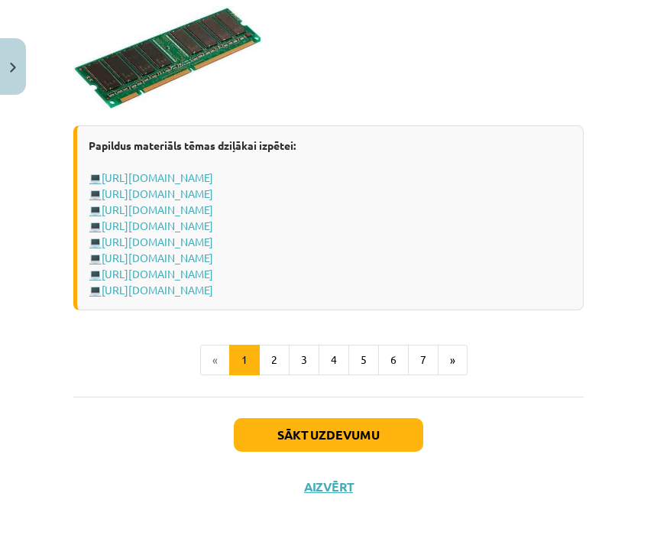
click at [275, 375] on button "2" at bounding box center [274, 360] width 31 height 31
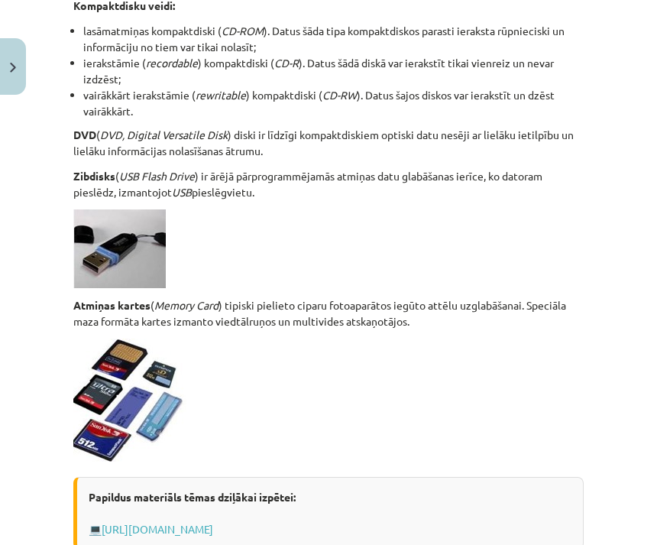
scroll to position [1286, 0]
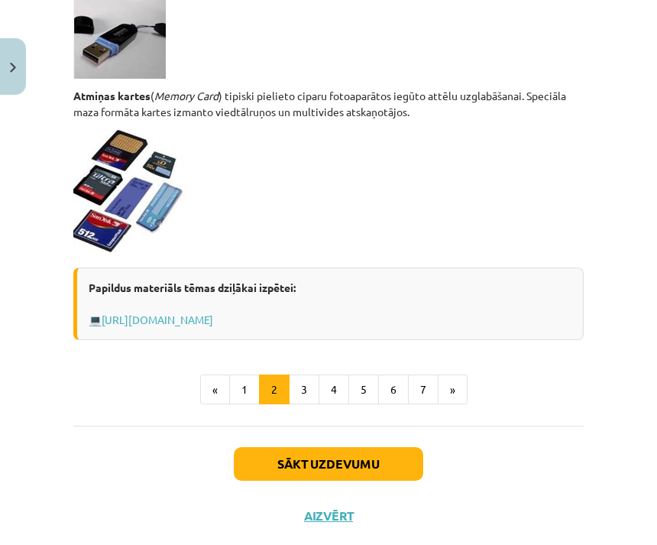
click at [306, 400] on button "3" at bounding box center [304, 389] width 31 height 31
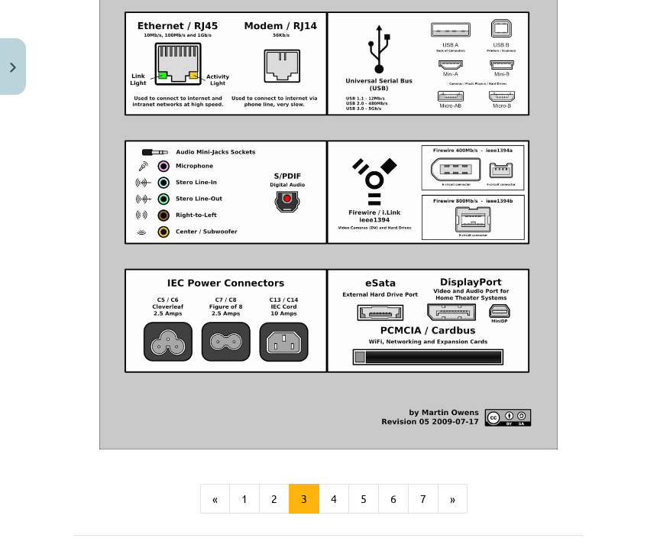
scroll to position [1763, 0]
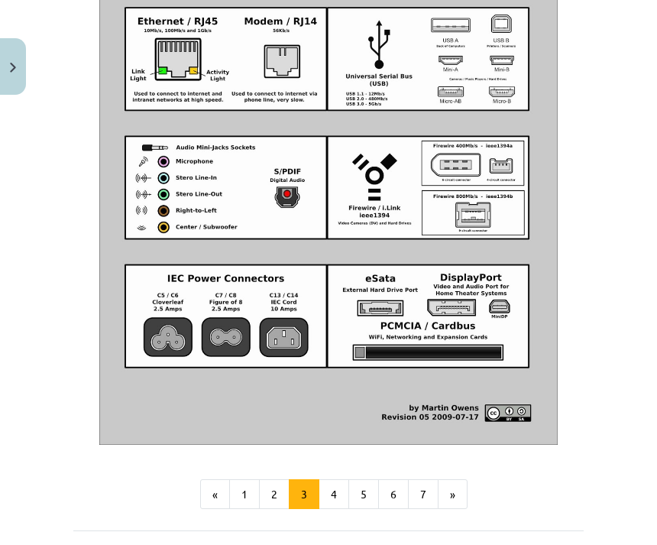
click at [338, 488] on button "4" at bounding box center [334, 494] width 31 height 31
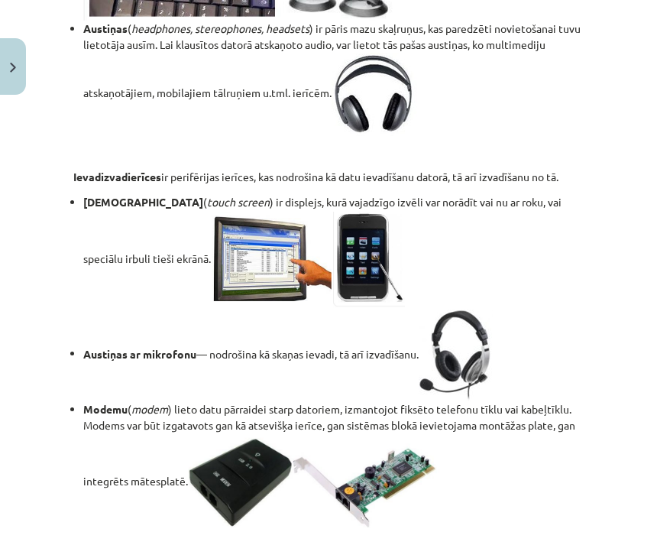
scroll to position [2557, 0]
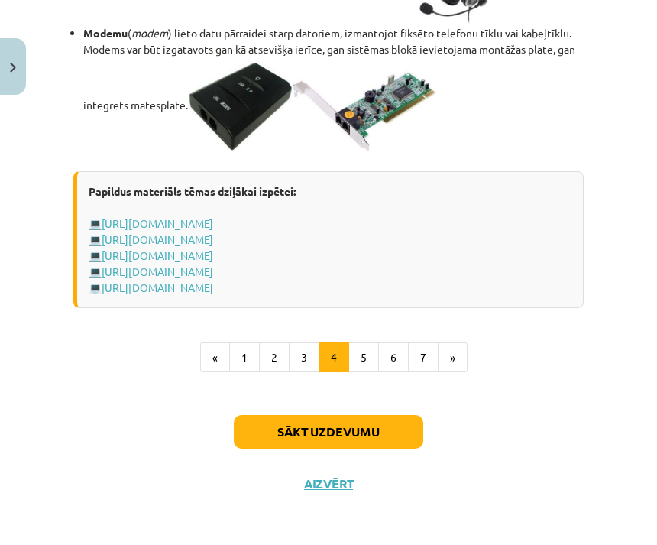
click at [371, 373] on button "5" at bounding box center [363, 357] width 31 height 31
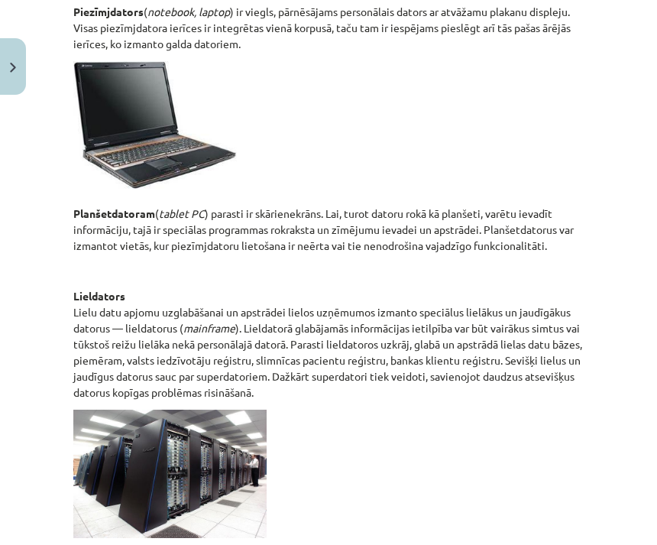
scroll to position [693, 0]
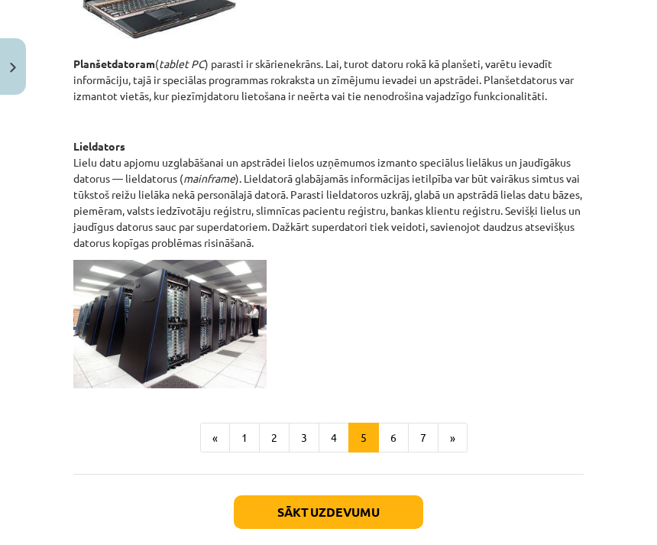
click at [390, 440] on button "6" at bounding box center [393, 438] width 31 height 31
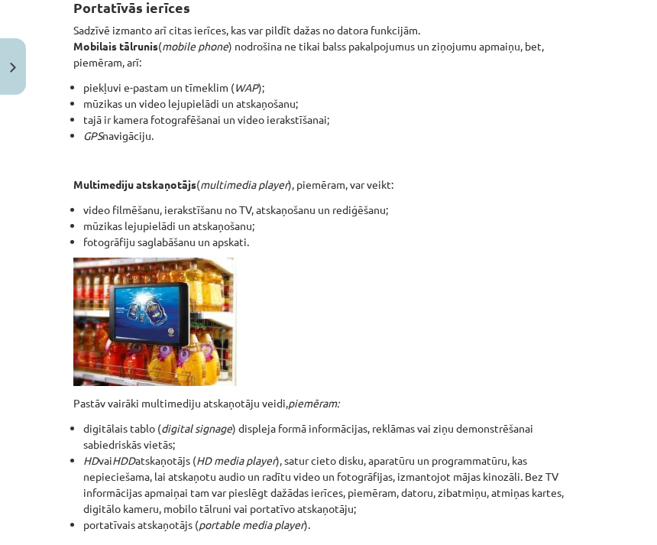
scroll to position [293, 0]
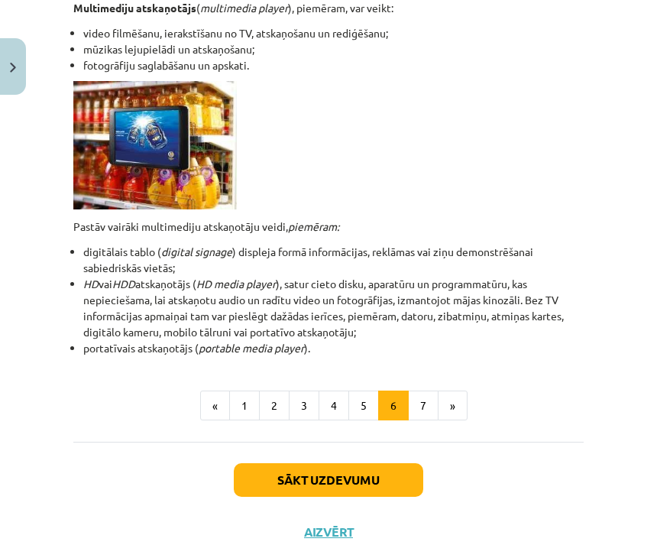
click at [421, 402] on button "7" at bounding box center [423, 405] width 31 height 31
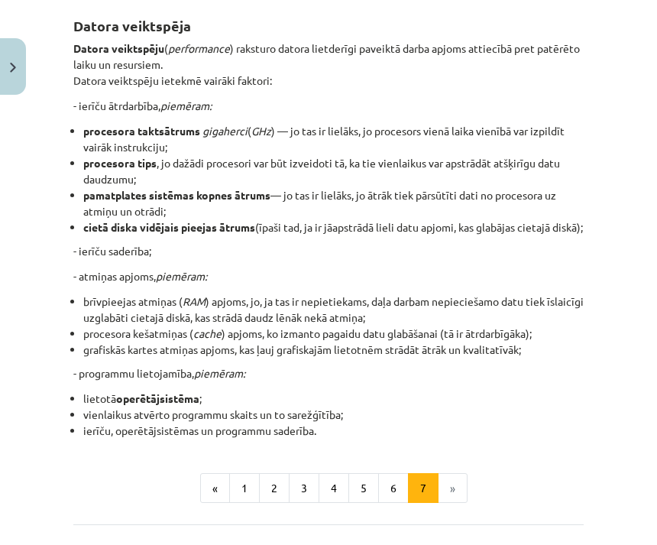
scroll to position [275, 0]
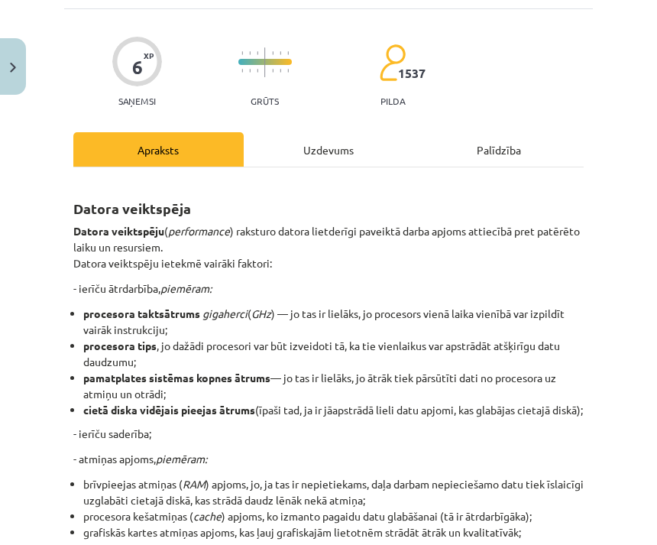
click at [341, 147] on div "Uzdevums" at bounding box center [329, 149] width 170 height 34
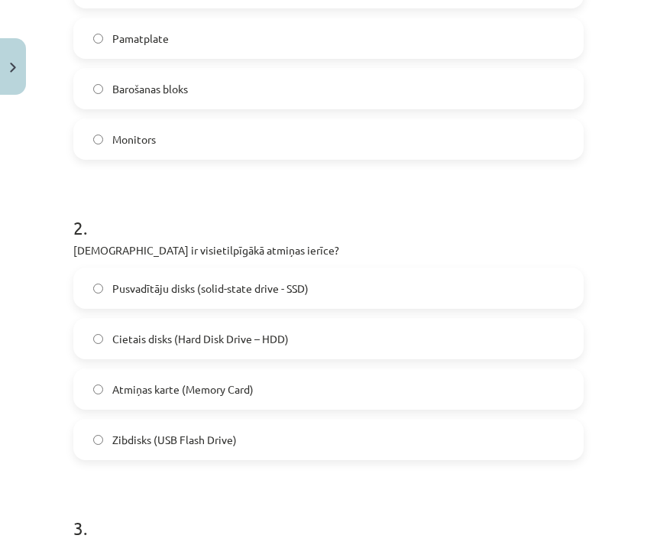
scroll to position [414, 0]
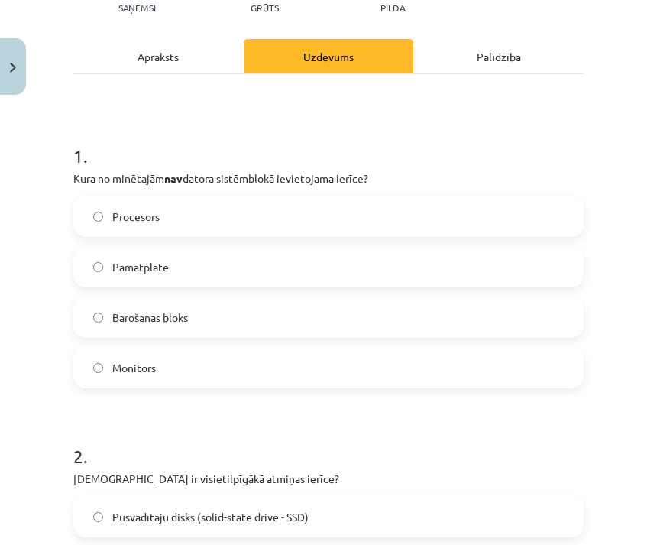
click at [202, 46] on div "Apraksts" at bounding box center [158, 56] width 170 height 34
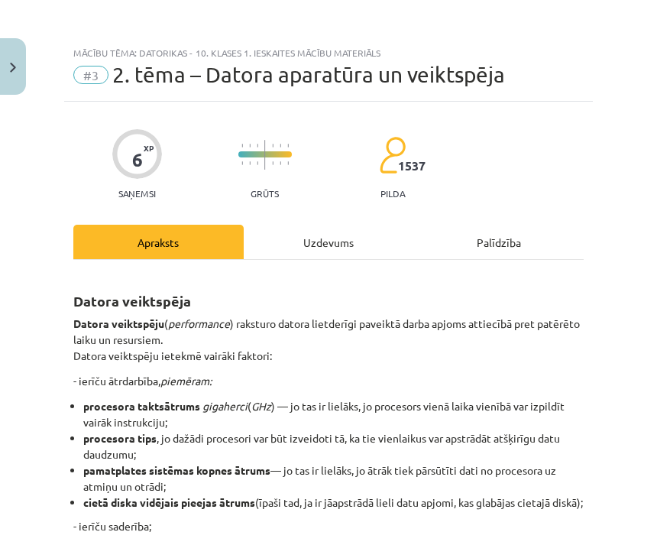
scroll to position [0, 0]
click at [13, 72] on img "Close" at bounding box center [13, 68] width 6 height 10
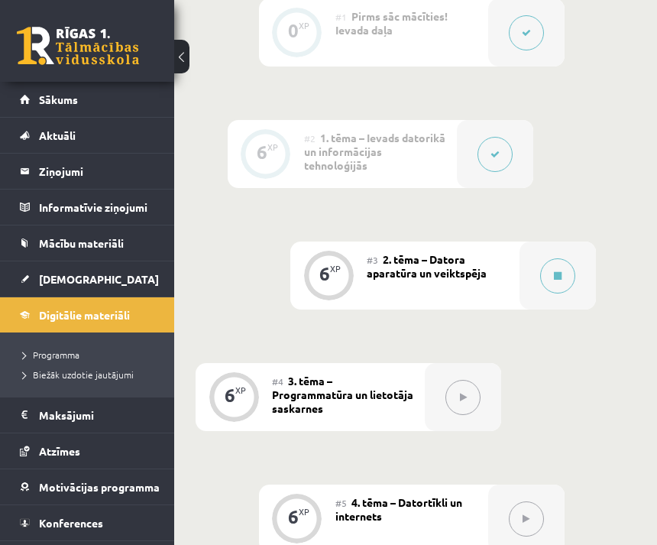
click at [152, 316] on link "Digitālie materiāli" at bounding box center [87, 314] width 135 height 35
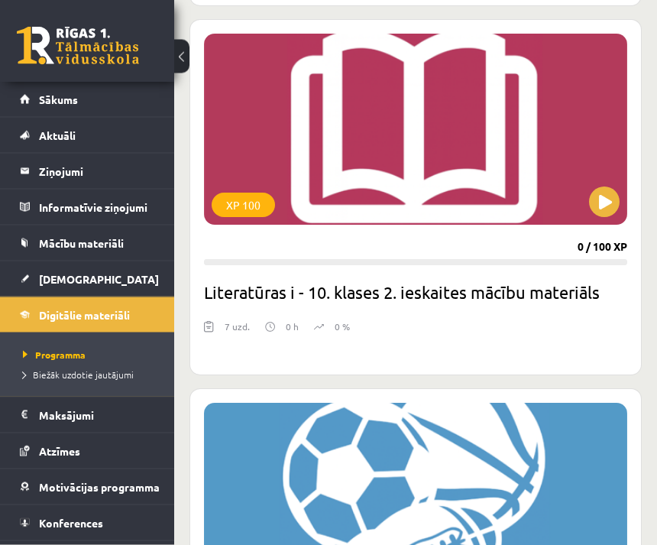
scroll to position [2420, 0]
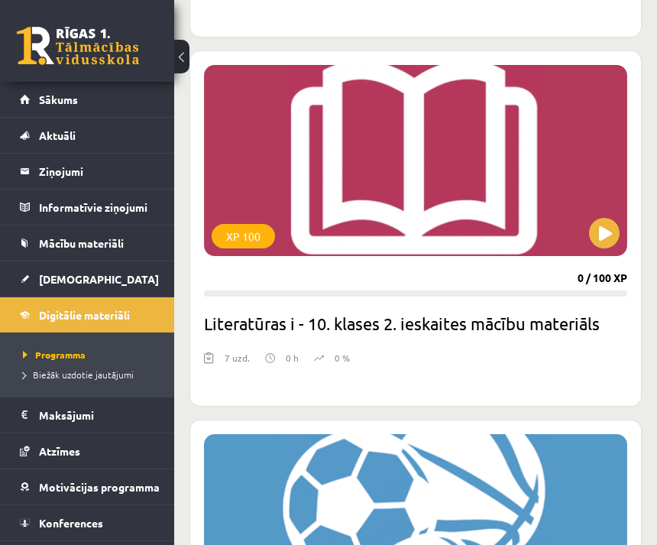
click at [568, 235] on div "XP 100" at bounding box center [415, 160] width 423 height 191
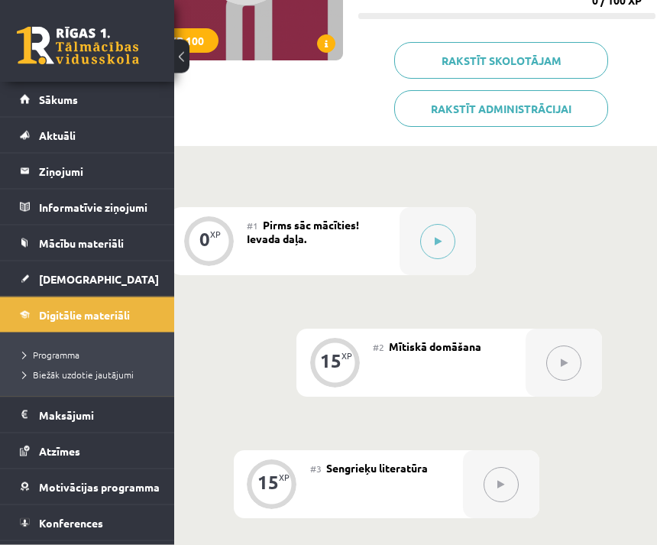
scroll to position [251, 73]
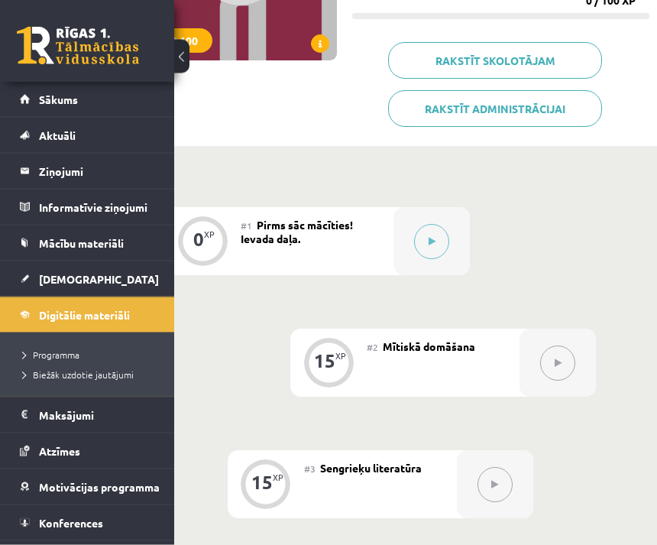
click at [141, 315] on link "Digitālie materiāli" at bounding box center [87, 314] width 135 height 35
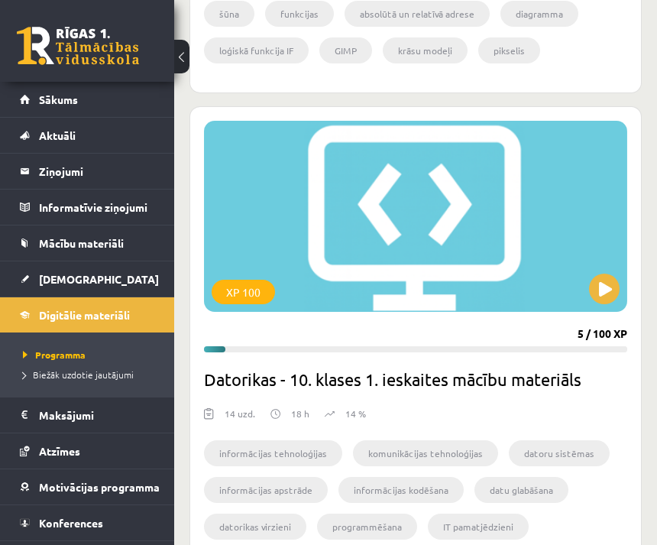
scroll to position [3607, 0]
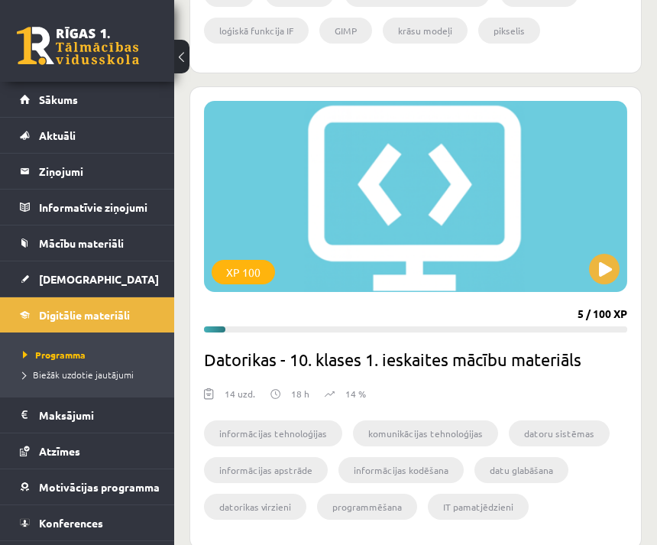
click at [536, 260] on div "XP 100" at bounding box center [415, 196] width 423 height 191
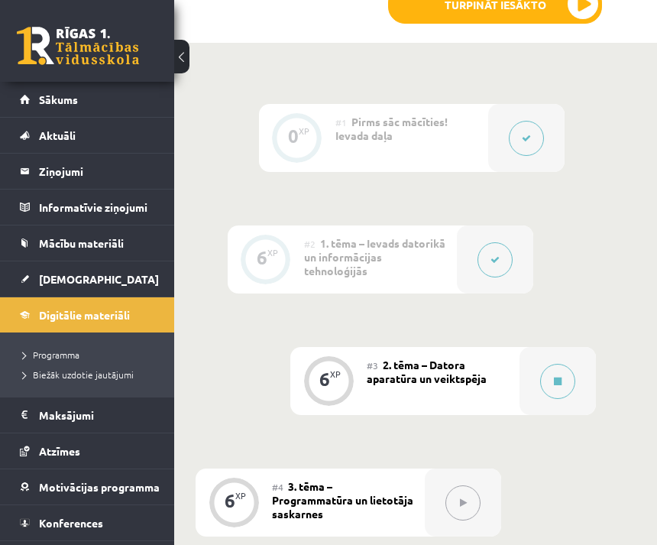
scroll to position [632, 73]
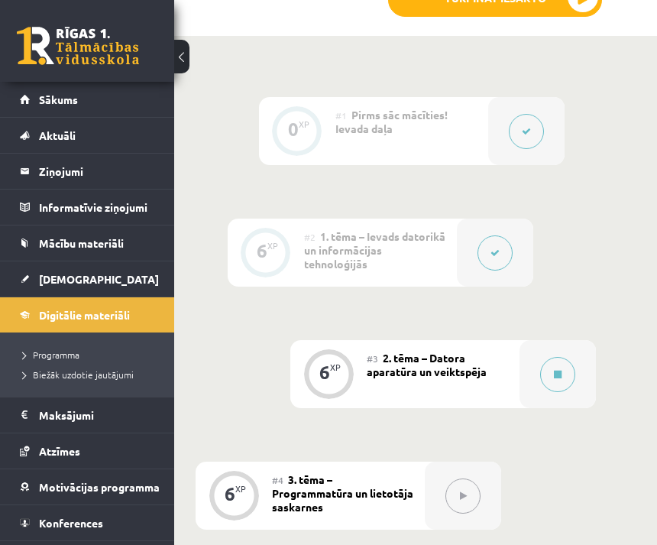
click at [569, 357] on button at bounding box center [557, 374] width 35 height 35
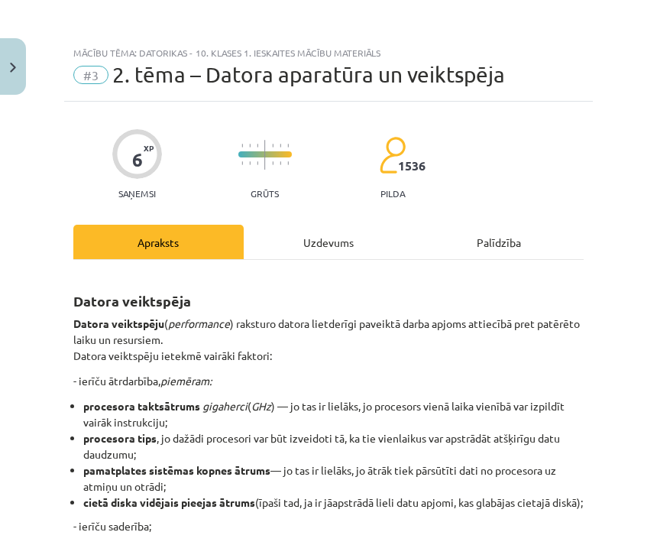
click at [359, 244] on div "Uzdevums" at bounding box center [329, 242] width 170 height 34
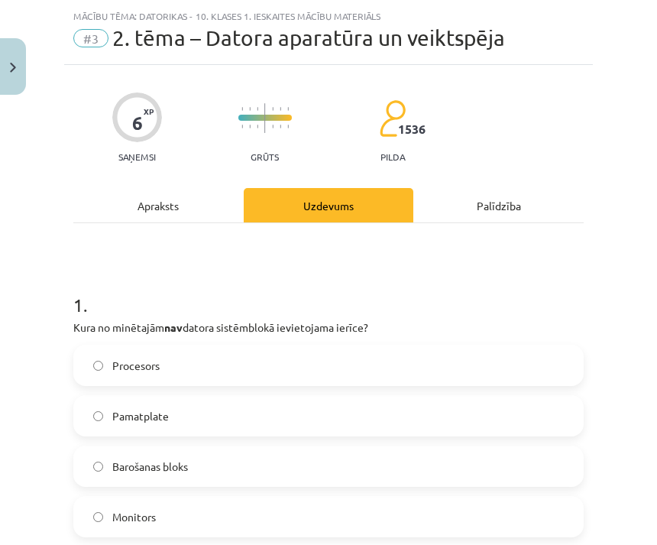
scroll to position [38, 0]
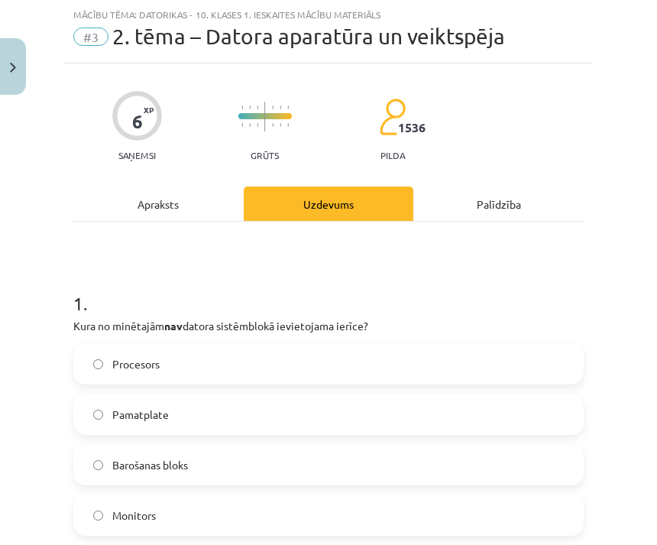
click at [185, 217] on div "Apraksts" at bounding box center [158, 203] width 170 height 34
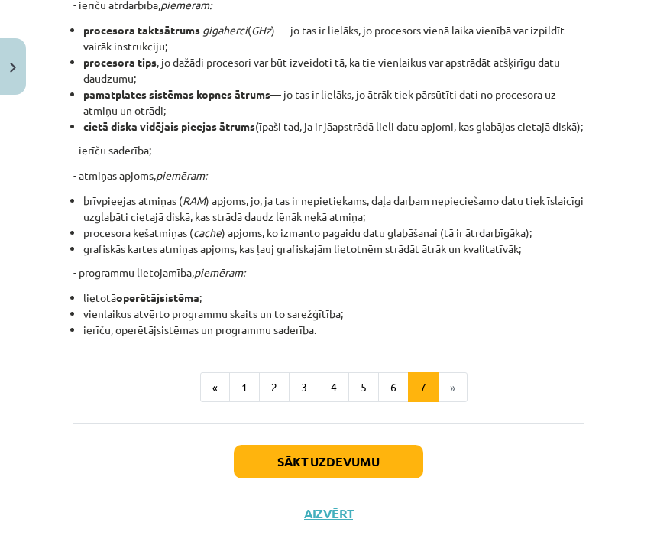
scroll to position [374, 0]
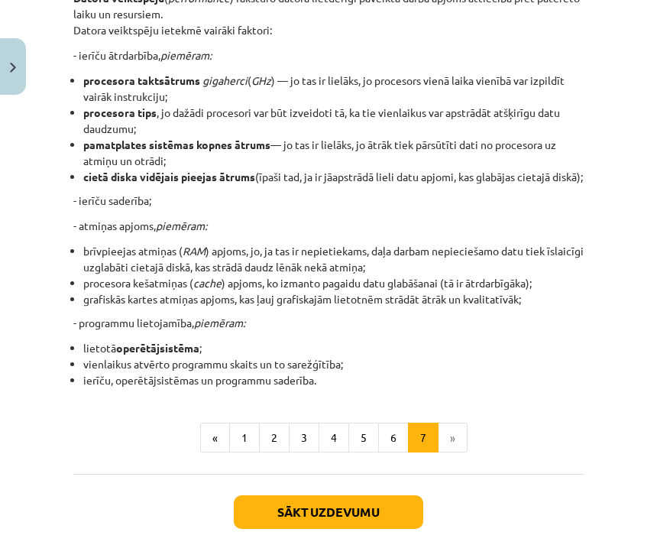
click at [245, 452] on button "1" at bounding box center [244, 438] width 31 height 31
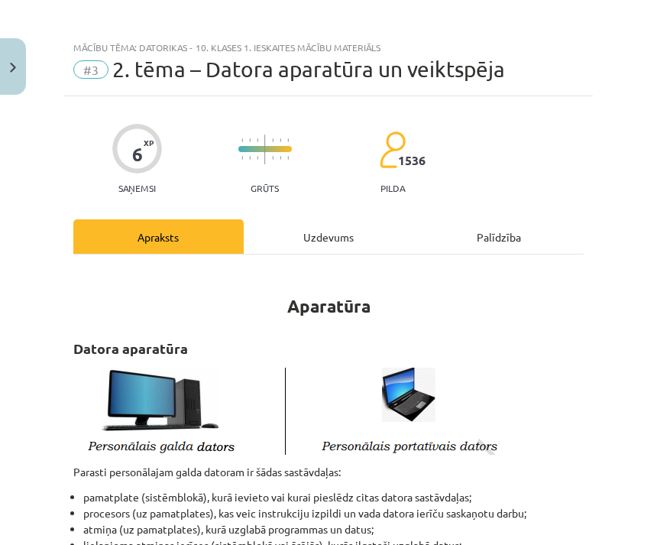
click at [321, 245] on div "Uzdevums" at bounding box center [329, 236] width 170 height 34
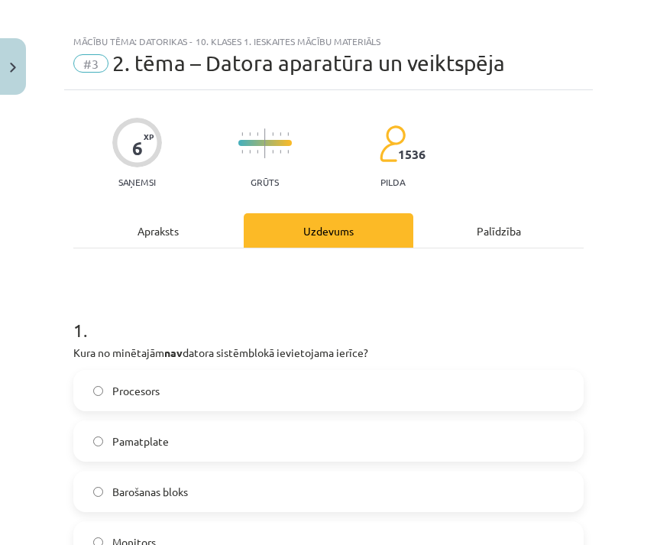
click at [346, 233] on div "Uzdevums" at bounding box center [329, 230] width 170 height 34
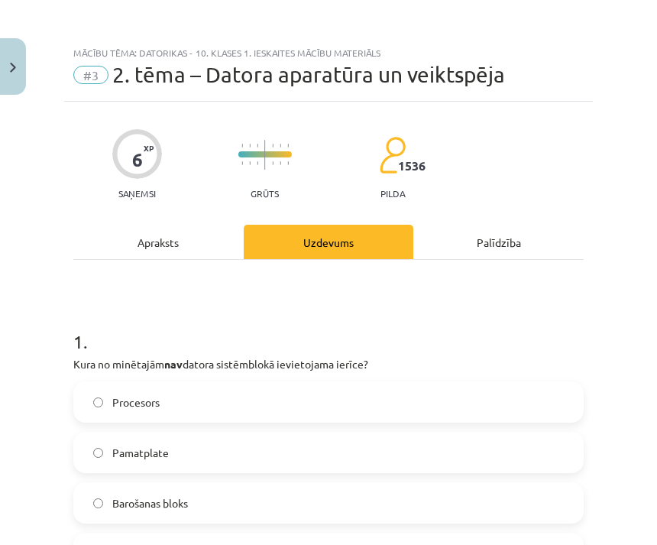
scroll to position [0, 0]
click at [200, 251] on div "Apraksts" at bounding box center [158, 242] width 170 height 34
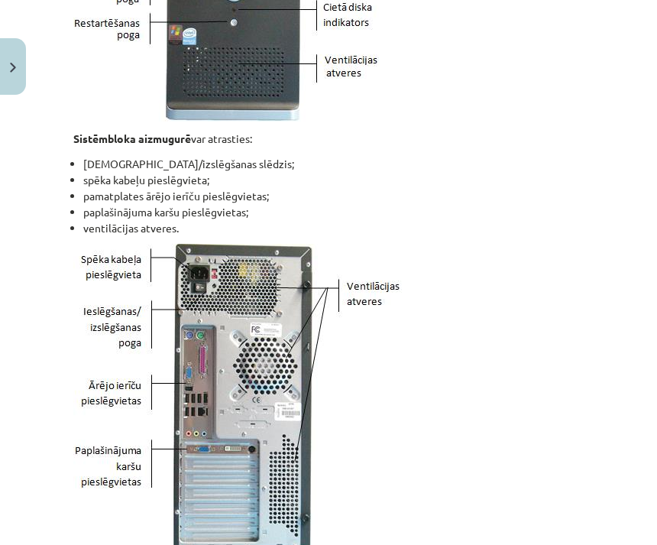
scroll to position [1432, 0]
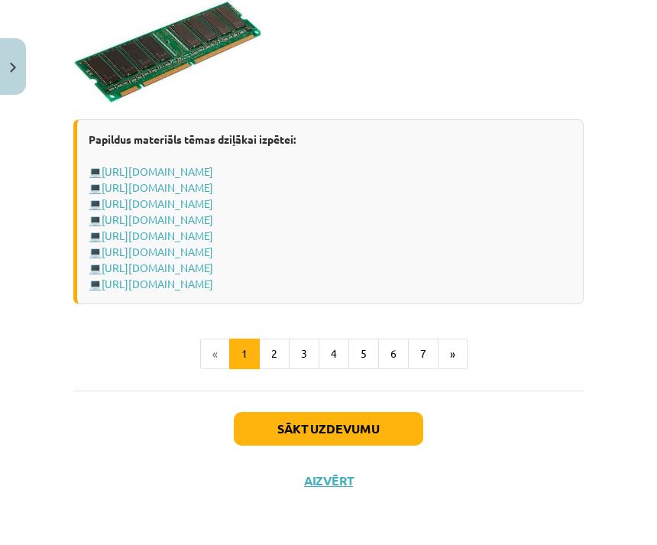
click at [282, 369] on button "2" at bounding box center [274, 354] width 31 height 31
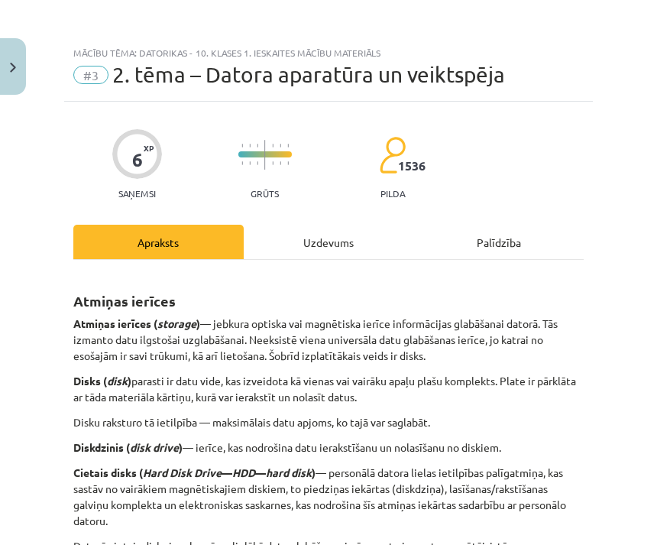
scroll to position [0, 0]
click at [353, 239] on div "Uzdevums" at bounding box center [329, 242] width 170 height 34
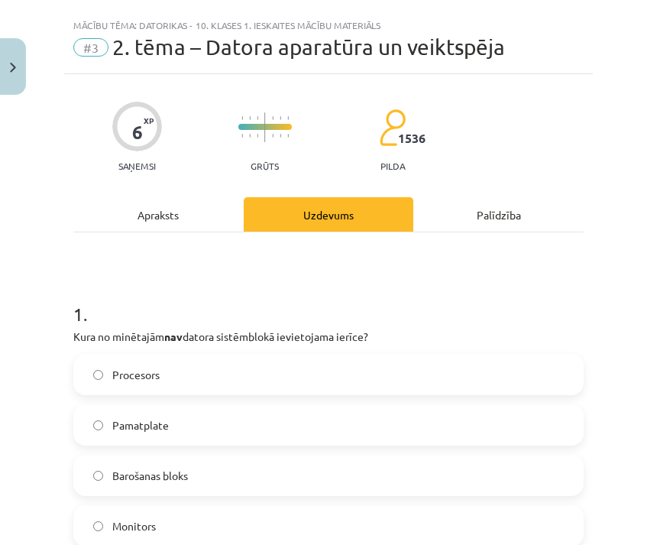
scroll to position [38, 0]
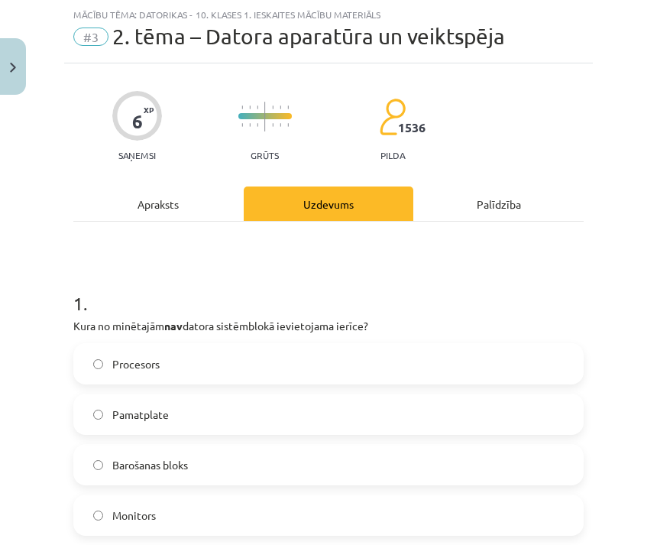
click at [15, 57] on button "Close" at bounding box center [13, 66] width 26 height 57
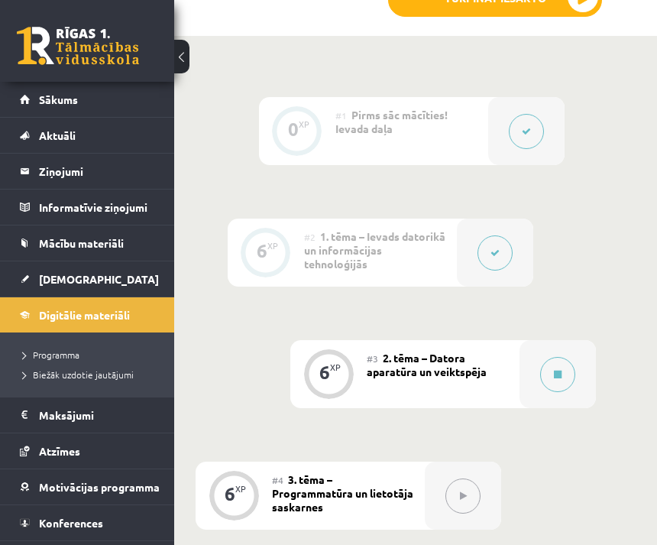
click at [128, 352] on link "Programma" at bounding box center [91, 355] width 136 height 14
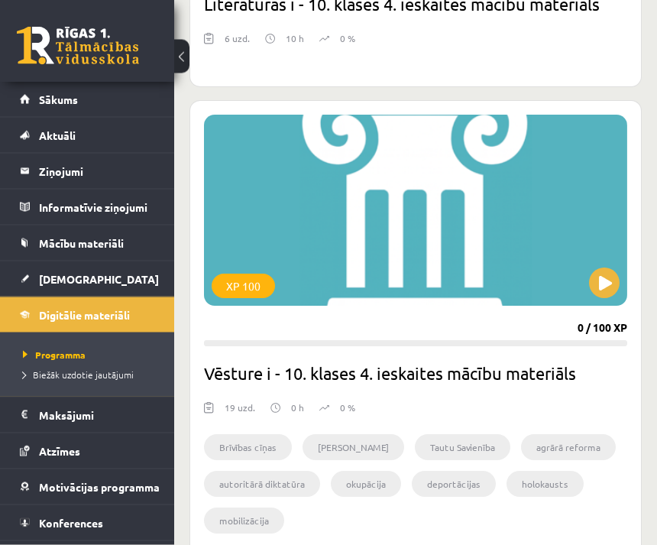
scroll to position [1139, 0]
click at [141, 270] on link "[DEMOGRAPHIC_DATA]" at bounding box center [87, 278] width 135 height 35
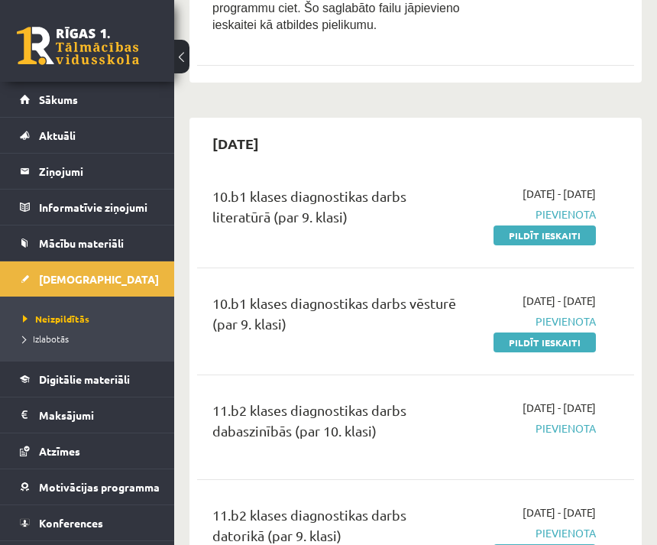
scroll to position [2312, 0]
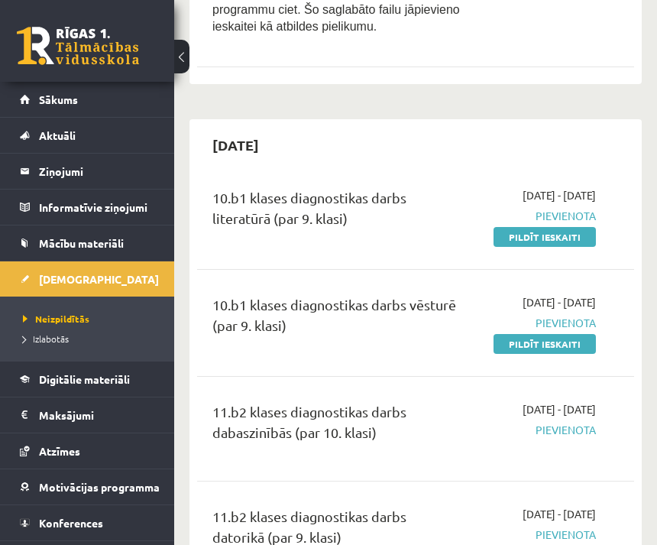
click at [587, 224] on span "Pievienota" at bounding box center [540, 216] width 112 height 16
click at [556, 247] on link "Pildīt ieskaiti" at bounding box center [545, 237] width 102 height 20
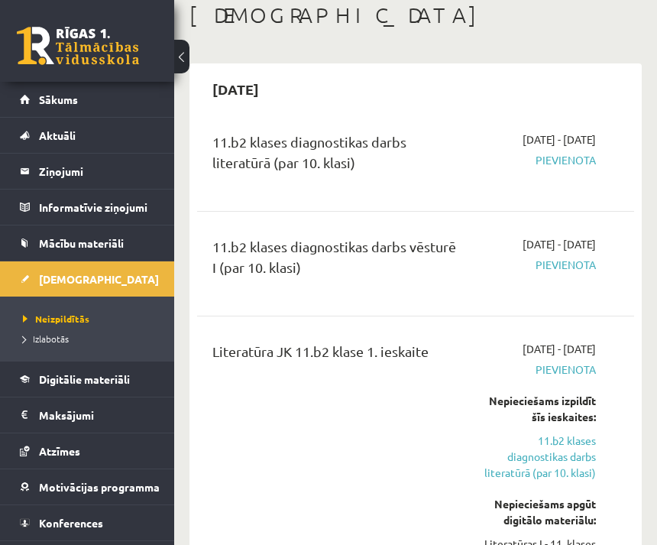
scroll to position [0, 0]
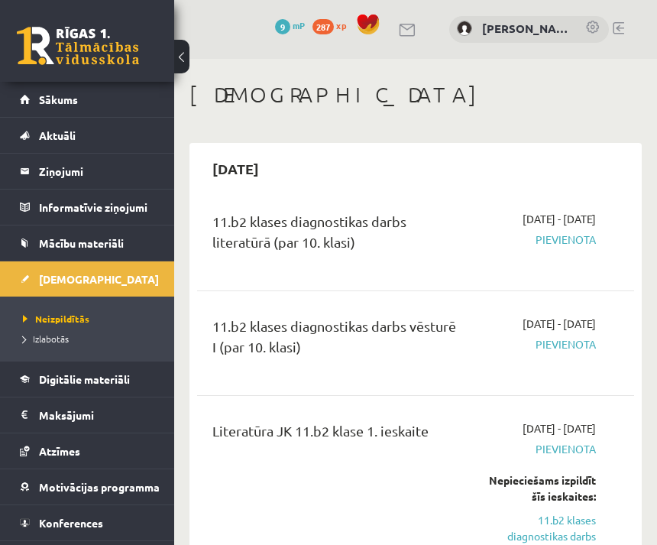
click at [133, 373] on link "Digitālie materiāli" at bounding box center [87, 378] width 135 height 35
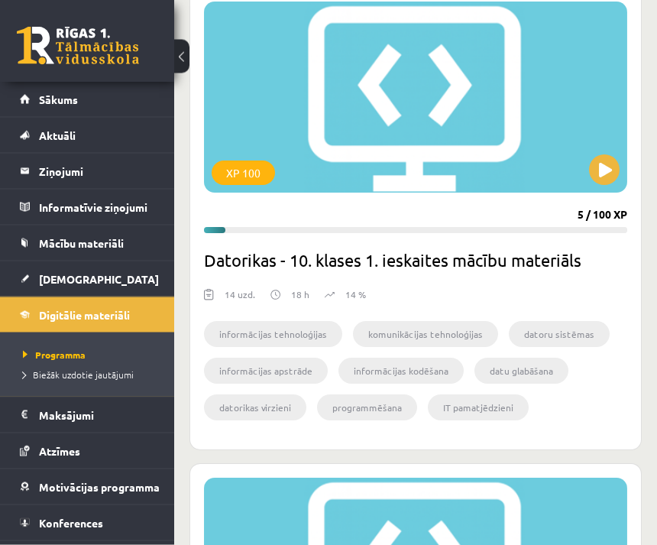
scroll to position [3708, 0]
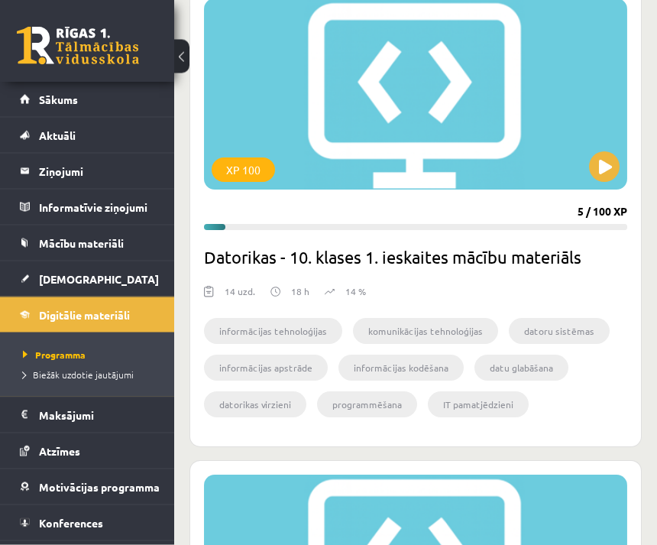
click at [610, 171] on button at bounding box center [604, 167] width 31 height 31
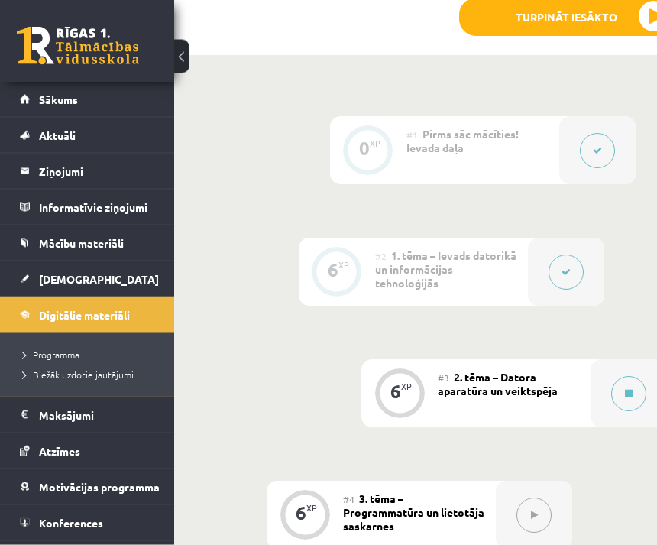
scroll to position [647, 0]
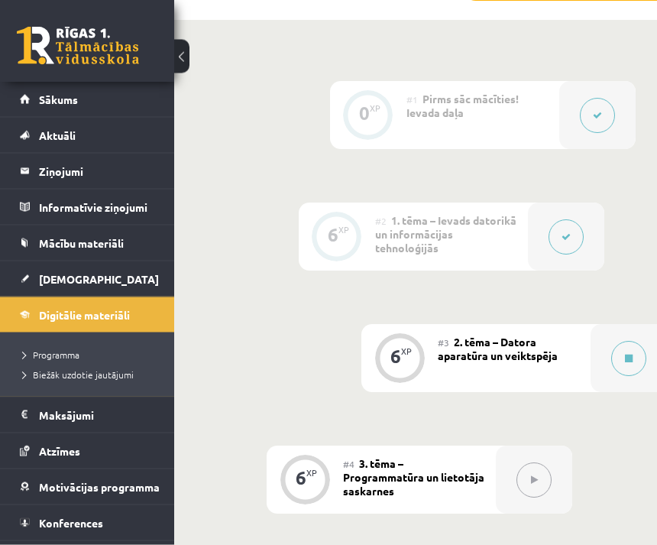
click at [567, 325] on div "#3 2. tēma – Datora aparatūra un veiktspēja" at bounding box center [514, 359] width 153 height 68
click at [628, 342] on button at bounding box center [628, 359] width 35 height 35
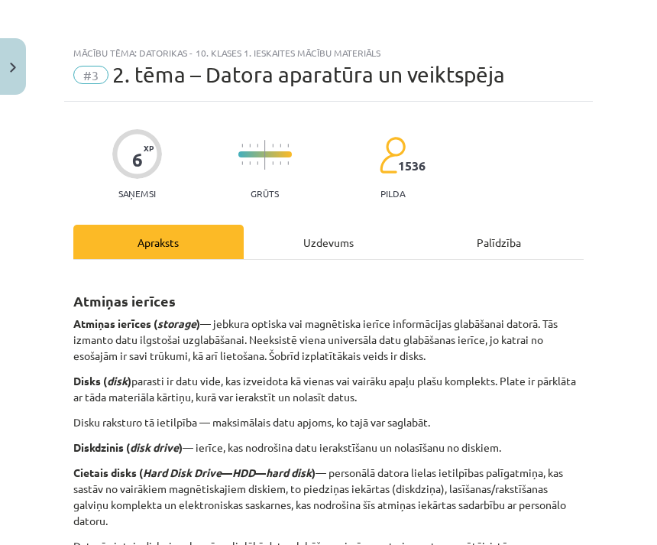
scroll to position [0, 0]
click at [339, 243] on div "Uzdevums" at bounding box center [329, 242] width 170 height 34
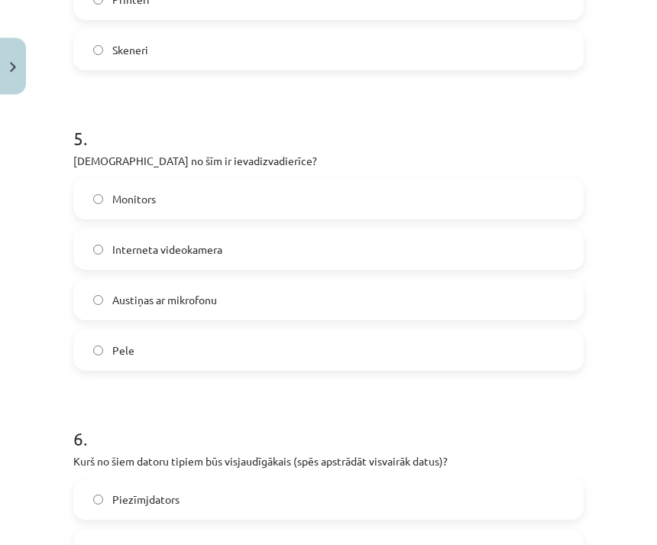
scroll to position [476, 73]
